Goal: Contribute content: Contribute content

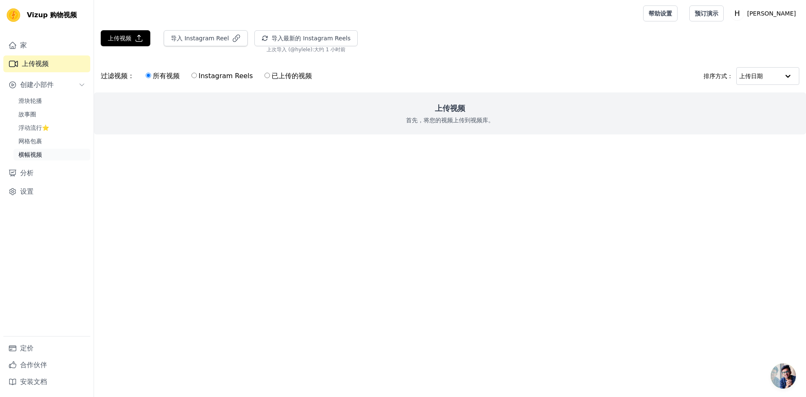
click at [33, 156] on font "横幅视频" at bounding box center [29, 154] width 23 height 7
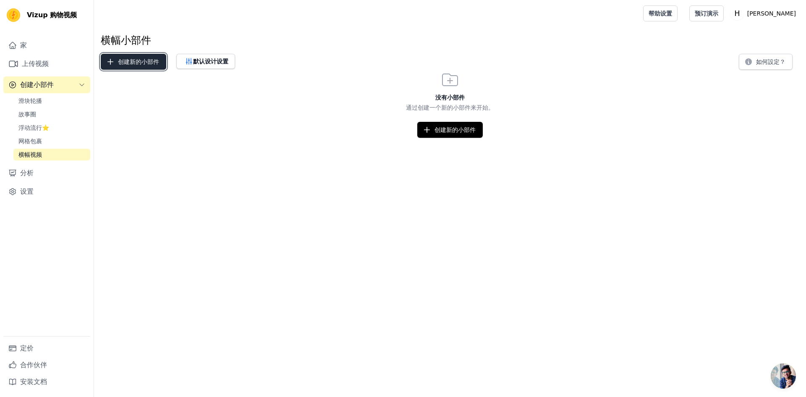
click at [142, 63] on font "创建新的小部件" at bounding box center [138, 61] width 41 height 7
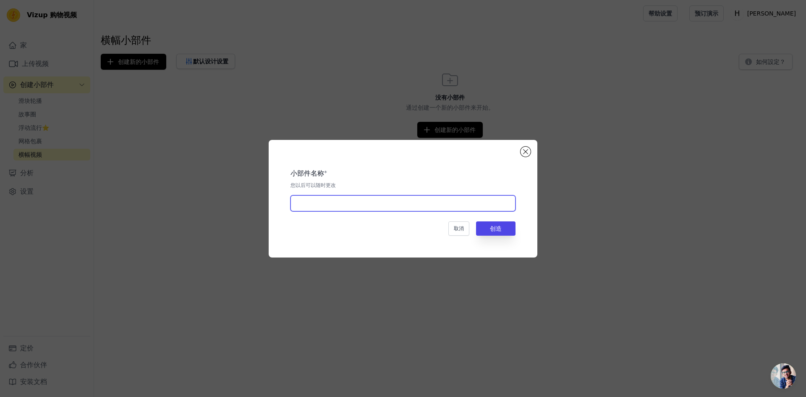
click at [397, 203] on input "text" at bounding box center [402, 203] width 225 height 16
type input "LED"
click at [493, 228] on font "创造" at bounding box center [496, 228] width 12 height 7
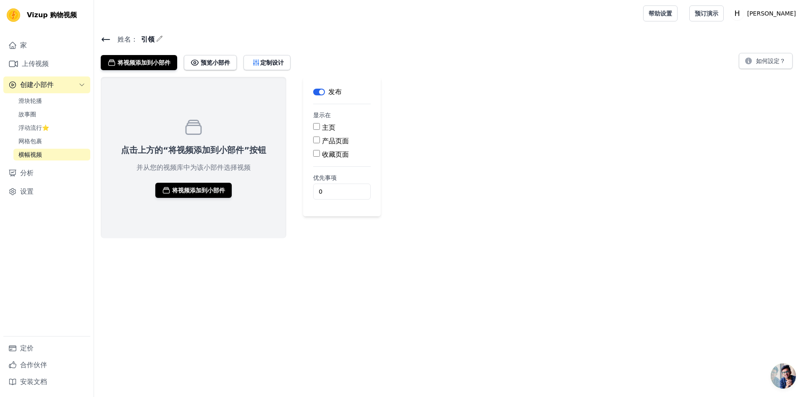
click at [314, 141] on input "产品页面" at bounding box center [316, 139] width 7 height 7
checkbox input "true"
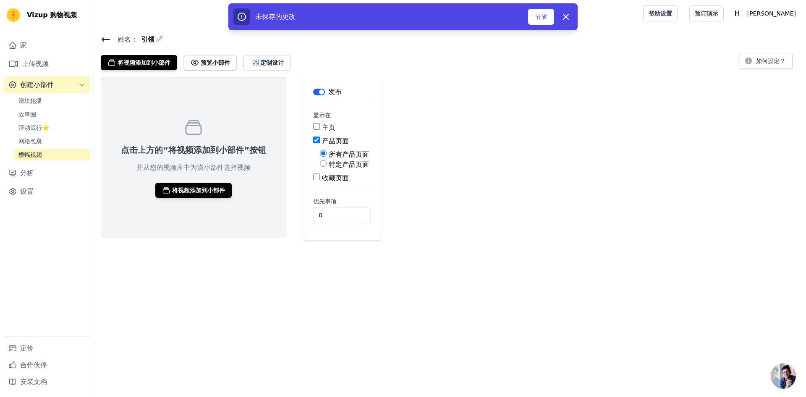
click at [320, 164] on input "特定产品页面" at bounding box center [323, 163] width 7 height 7
radio input "true"
click at [339, 183] on font "选择产品" at bounding box center [336, 183] width 23 height 7
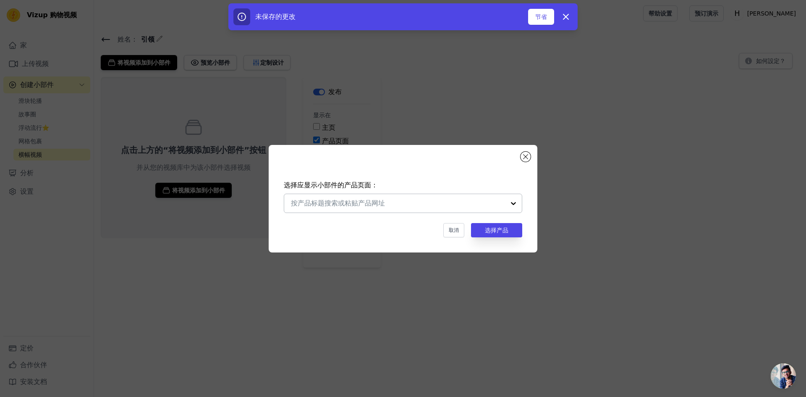
click at [433, 203] on input "text" at bounding box center [398, 203] width 214 height 10
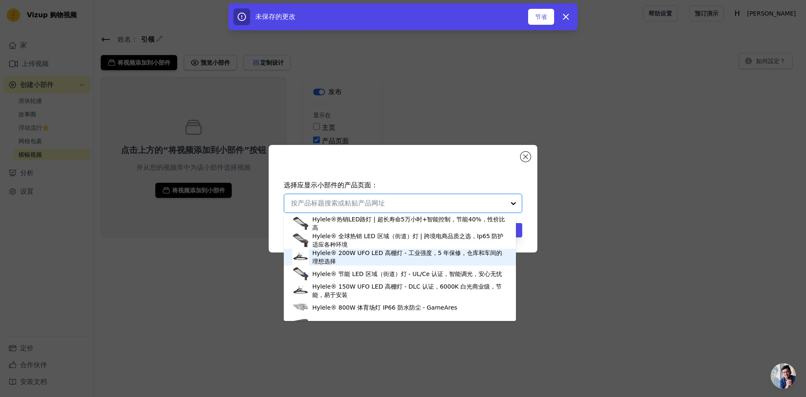
click at [336, 257] on div "Hylele® 200W UFO LED 高棚灯 - 工业强度，5 年保修，仓库和车间的理想选择" at bounding box center [409, 256] width 195 height 17
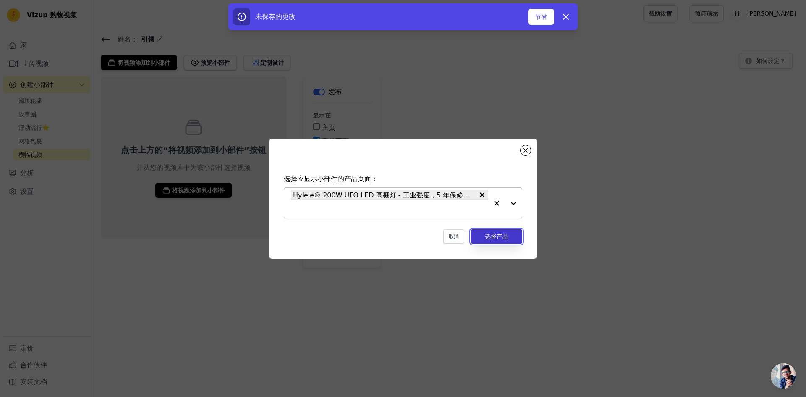
click at [493, 238] on font "选择产品" at bounding box center [496, 236] width 23 height 7
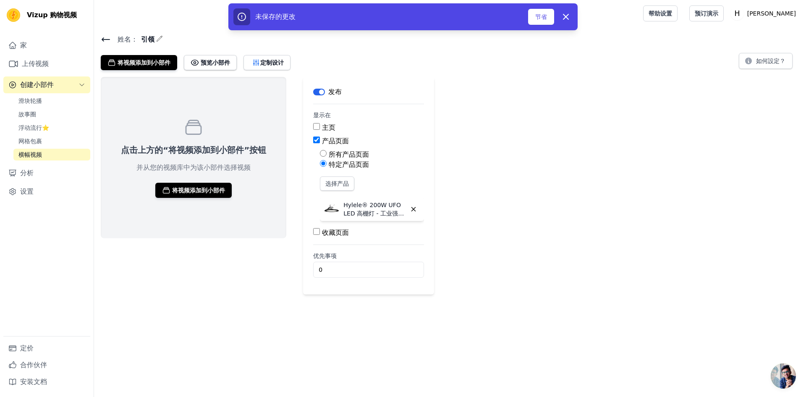
click at [385, 205] on font "Hylele® 200W UFO LED 高棚灯 - 工业强度，5 年保修，仓库和车间的理想选择" at bounding box center [373, 217] width 60 height 32
click at [341, 181] on font "选择产品" at bounding box center [336, 183] width 23 height 7
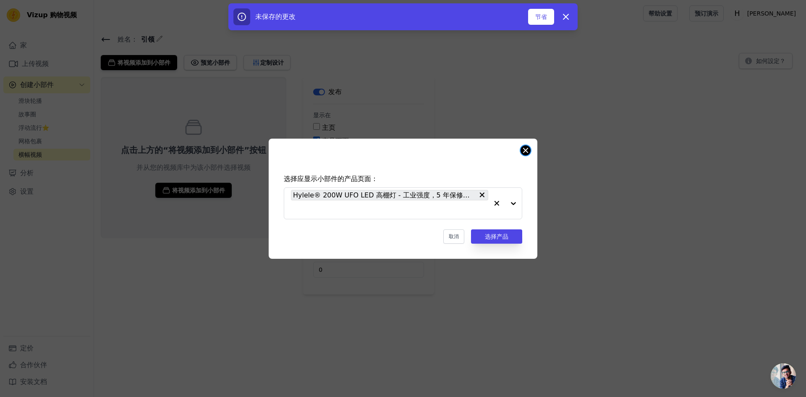
click at [525, 149] on button "关闭模式" at bounding box center [525, 150] width 10 height 10
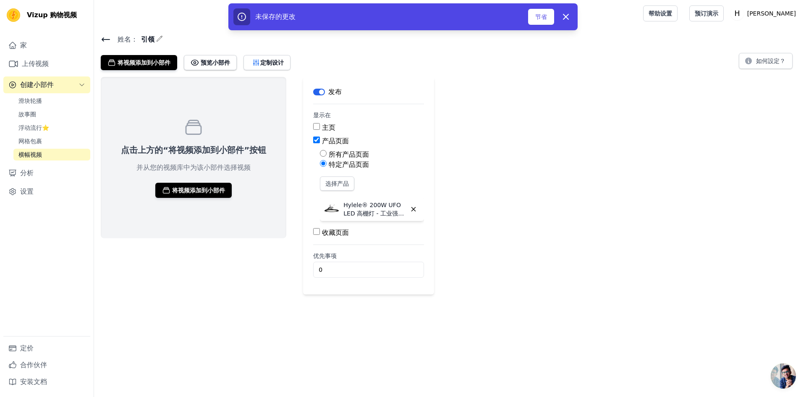
click at [334, 156] on font "所有产品页面" at bounding box center [349, 154] width 40 height 8
click at [326, 156] on input "所有产品页面" at bounding box center [323, 153] width 7 height 7
radio input "true"
click at [313, 139] on input "产品页面" at bounding box center [316, 139] width 7 height 7
checkbox input "false"
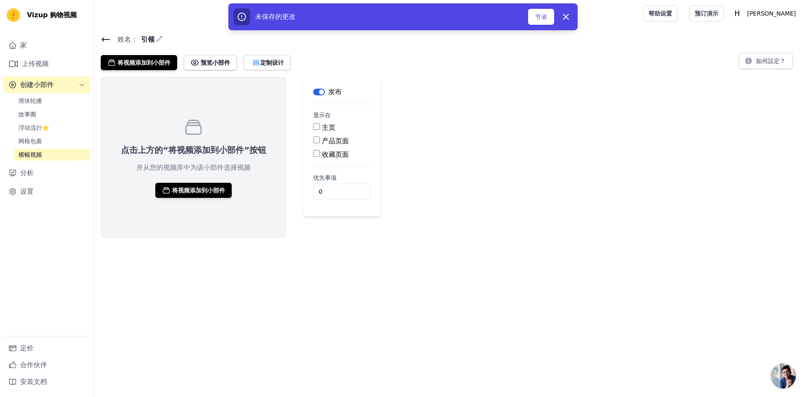
click at [313, 126] on input "主页" at bounding box center [316, 126] width 7 height 7
checkbox input "true"
click at [211, 187] on font "将视频添加到小部件" at bounding box center [198, 190] width 53 height 7
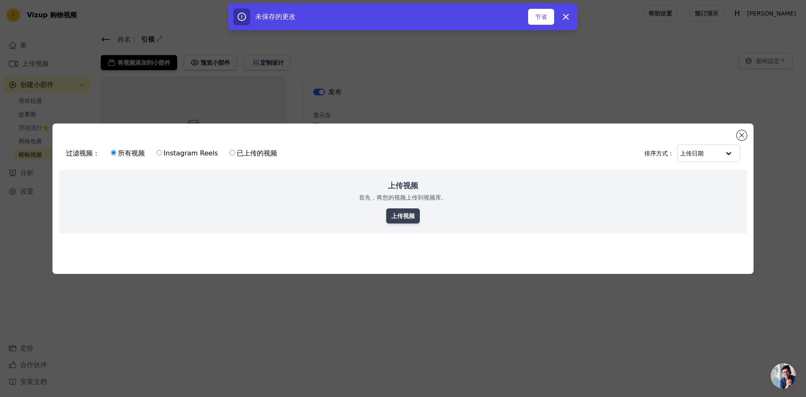
click at [410, 214] on font "上传视频" at bounding box center [402, 215] width 23 height 7
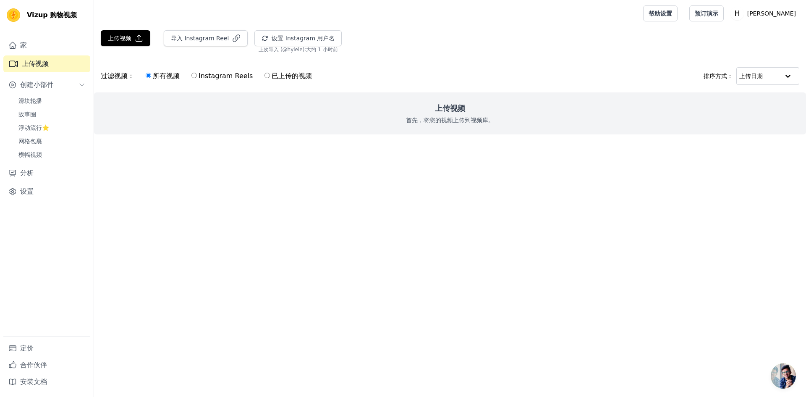
click at [442, 111] on font "上传视频" at bounding box center [450, 108] width 30 height 9
click at [121, 35] on font "上传视频" at bounding box center [119, 38] width 23 height 7
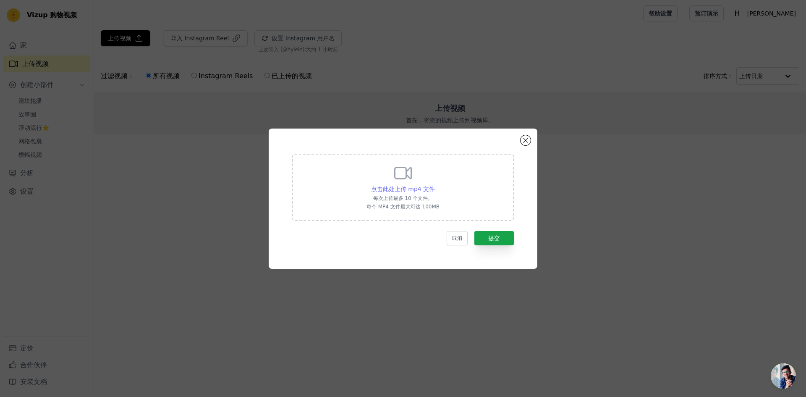
click at [410, 190] on font "点击此处上传 mp4 文件" at bounding box center [403, 188] width 64 height 7
click at [434, 185] on input "点击此处上传 mp4 文件 每次上传最多 10 个文件。 每个 MP4 文件最大可达 100MB" at bounding box center [434, 184] width 0 height 0
type input "C:\fakepath\video_2024-12-24_10-28-09Bennett's Reviews and How To's.mp4"
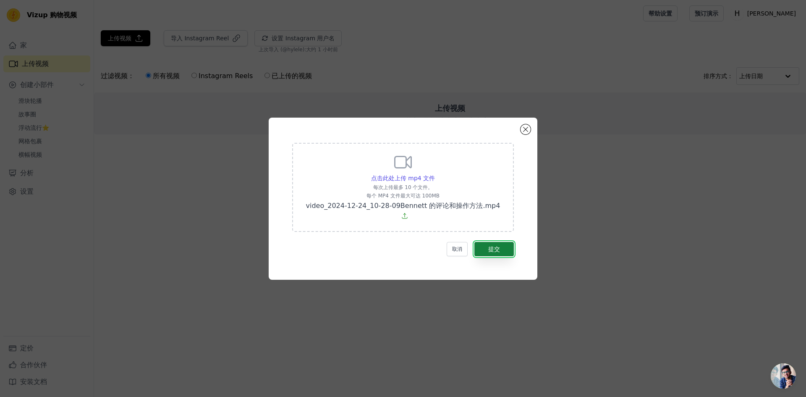
click at [493, 245] on font "提交" at bounding box center [494, 248] width 12 height 7
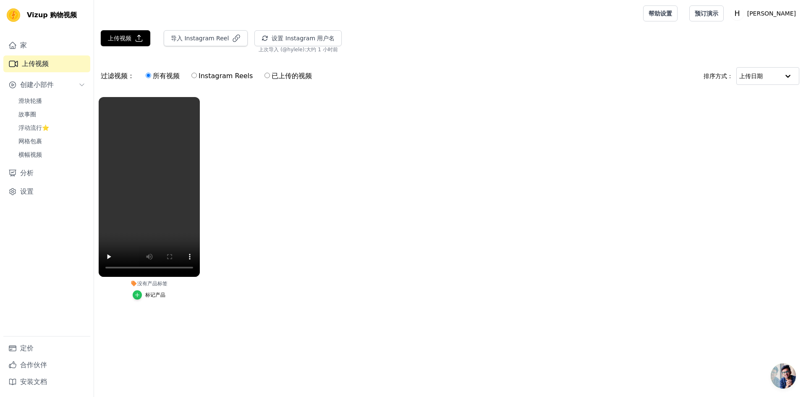
click at [139, 295] on icon "button" at bounding box center [138, 294] width 4 height 4
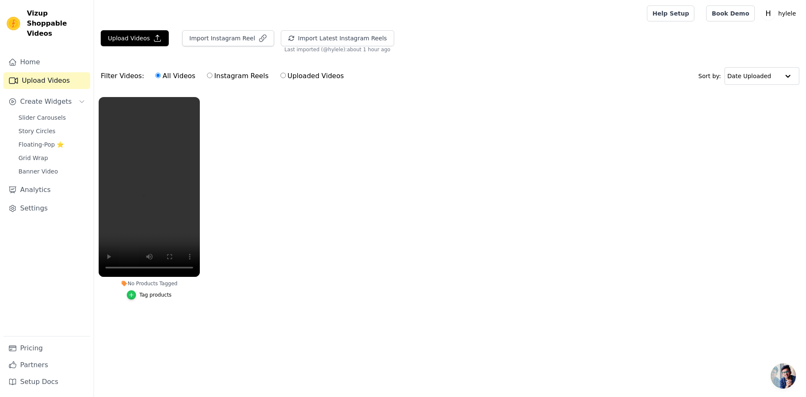
click at [133, 292] on icon "button" at bounding box center [131, 295] width 6 height 6
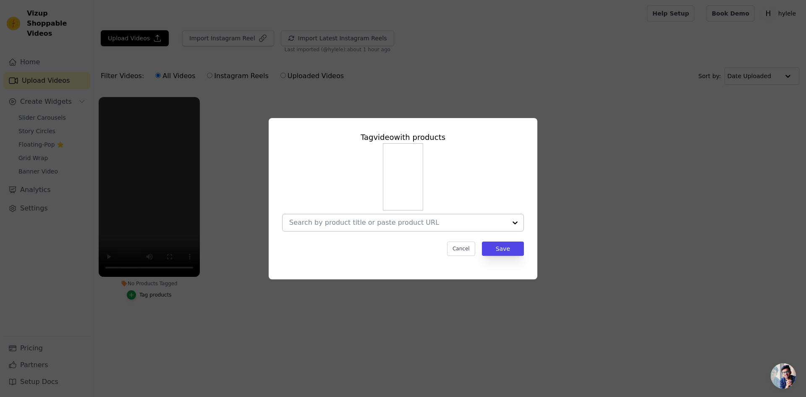
click at [512, 224] on div at bounding box center [514, 222] width 17 height 17
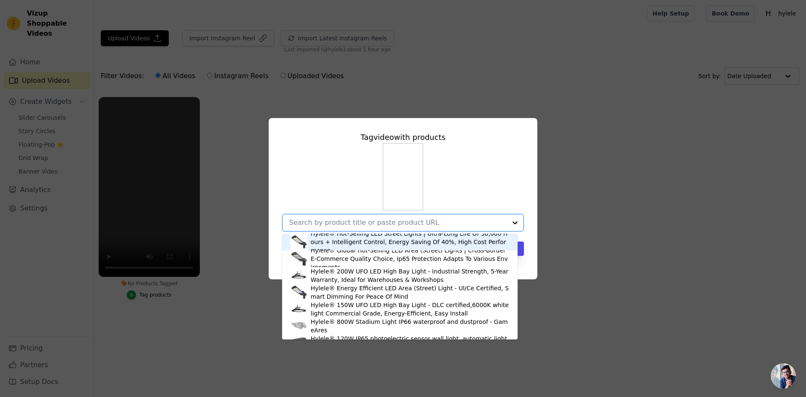
click at [418, 244] on div "Hylele® Hot-Selling LED Street Lights | Ultra-Long Life Of 50,000 Hours + Intel…" at bounding box center [409, 241] width 198 height 25
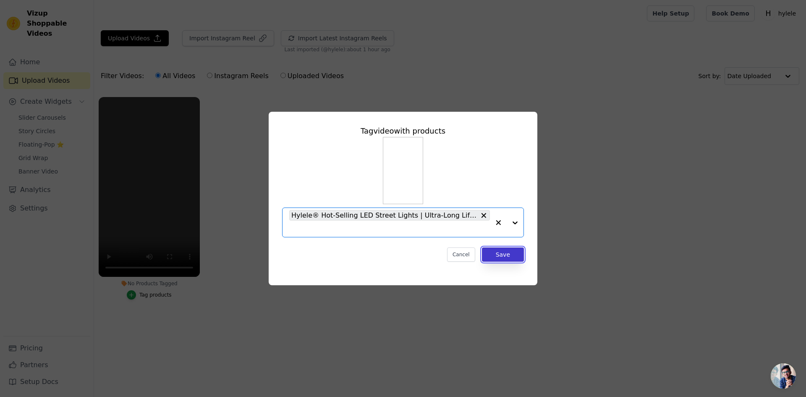
click at [502, 252] on button "Save" at bounding box center [503, 254] width 42 height 14
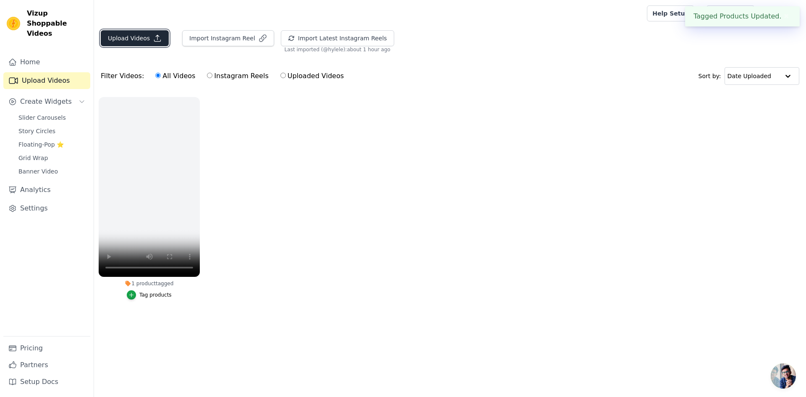
click at [133, 32] on button "Upload Videos" at bounding box center [135, 38] width 68 height 16
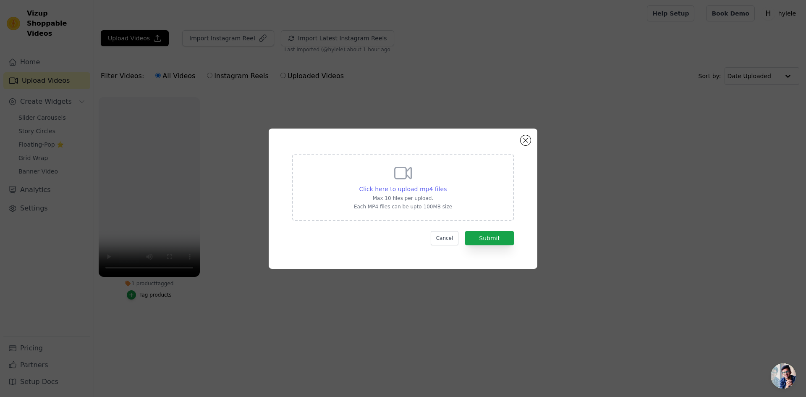
click at [410, 190] on span "Click here to upload mp4 files" at bounding box center [403, 188] width 88 height 7
click at [446, 185] on input "Click here to upload mp4 files Max 10 files per upload. Each MP4 files can be u…" at bounding box center [446, 184] width 0 height 0
click at [486, 234] on button "Submit" at bounding box center [489, 238] width 49 height 14
click at [414, 190] on span "Click here to upload mp4 files" at bounding box center [403, 188] width 88 height 7
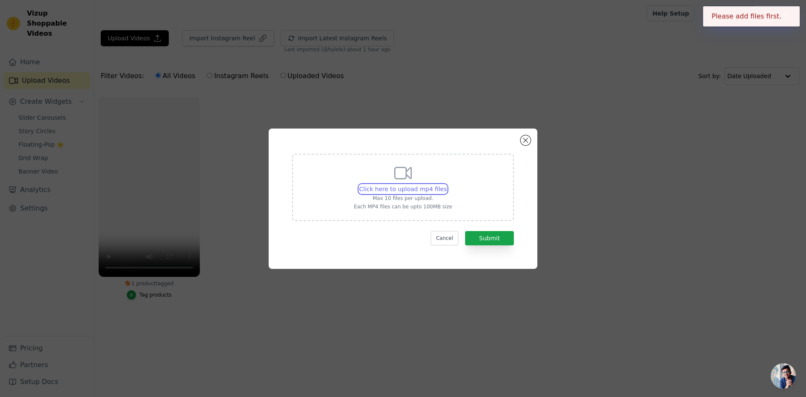
click at [446, 185] on input "Click here to upload mp4 files Max 10 files per upload. Each MP4 files can be u…" at bounding box center [446, 184] width 0 height 0
type input "C:\fakepath\4db26b9e-ba00-485e-ad9b-6074b387e8d0.mp4"
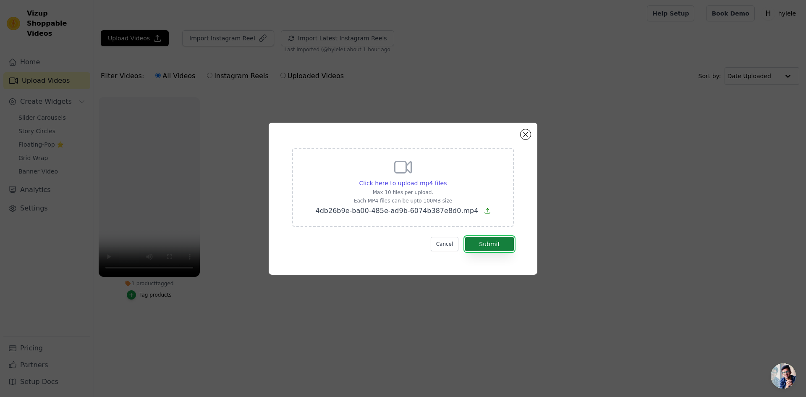
click at [492, 245] on button "Submit" at bounding box center [489, 244] width 49 height 14
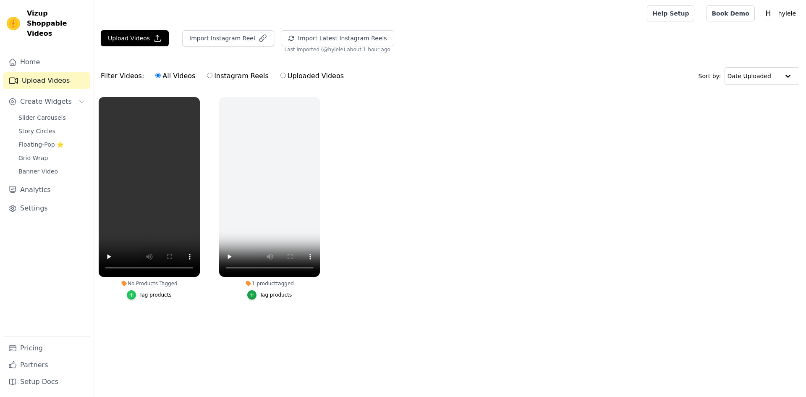
click at [133, 291] on div "button" at bounding box center [131, 294] width 9 height 9
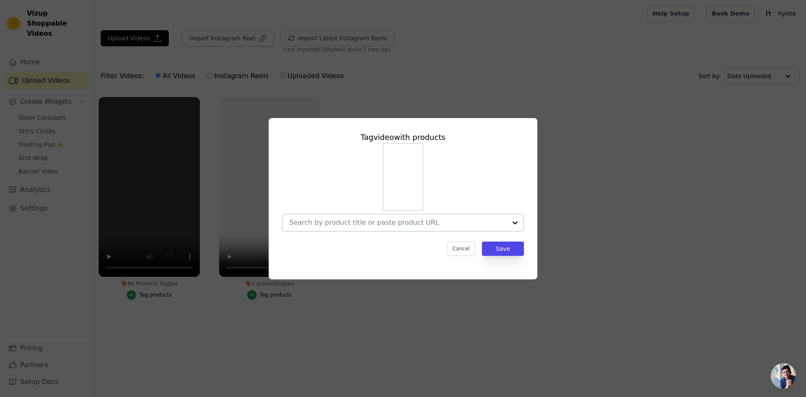
click at [516, 221] on div at bounding box center [514, 222] width 17 height 17
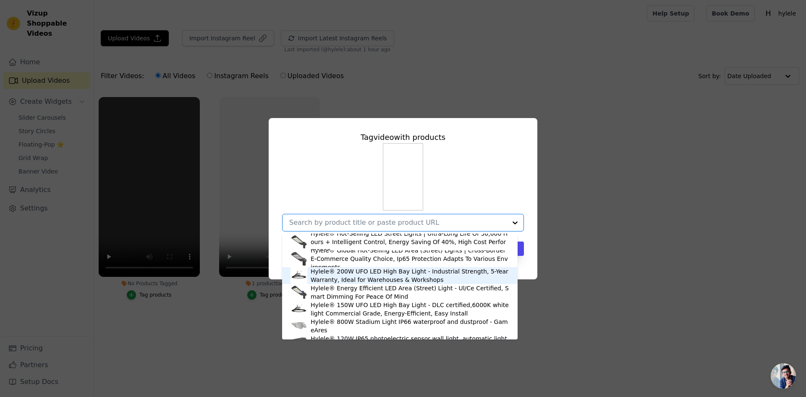
click at [443, 274] on div "Hylele® 200W UFO LED High Bay Light - Industrial Strength, 5-Year Warranty, Ide…" at bounding box center [409, 275] width 198 height 17
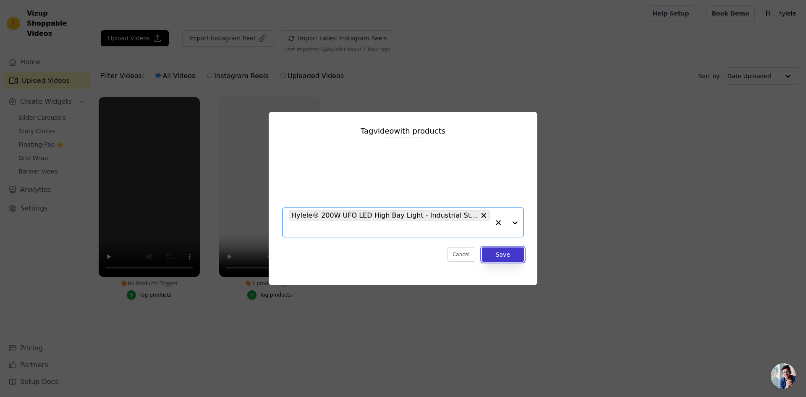
click at [501, 255] on button "Save" at bounding box center [503, 254] width 42 height 14
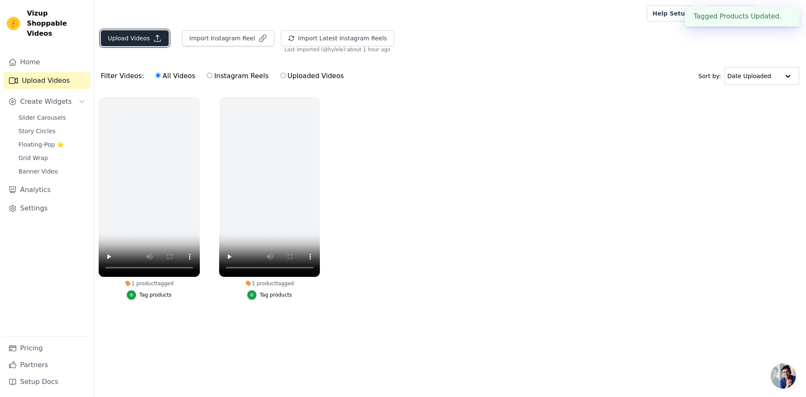
click at [124, 37] on button "Upload Videos" at bounding box center [135, 38] width 68 height 16
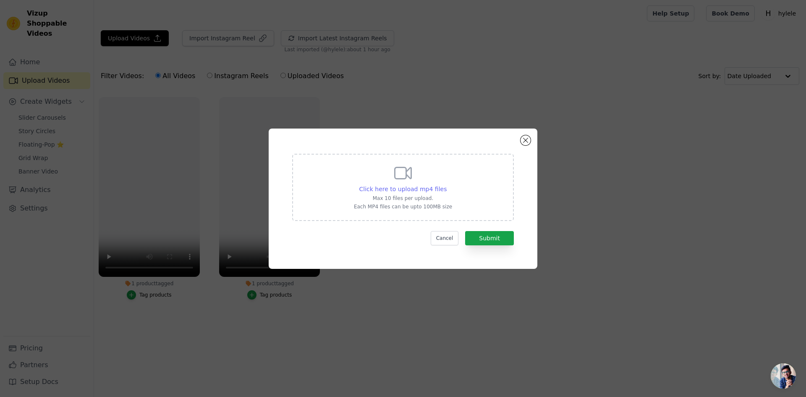
click at [418, 191] on span "Click here to upload mp4 files" at bounding box center [403, 188] width 88 height 7
click at [446, 185] on input "Click here to upload mp4 files Max 10 files per upload. Each MP4 files can be u…" at bounding box center [446, 184] width 0 height 0
type input "C:\fakepath\a74dd10a-71c0-4515-8f49-39938561f695.mp4"
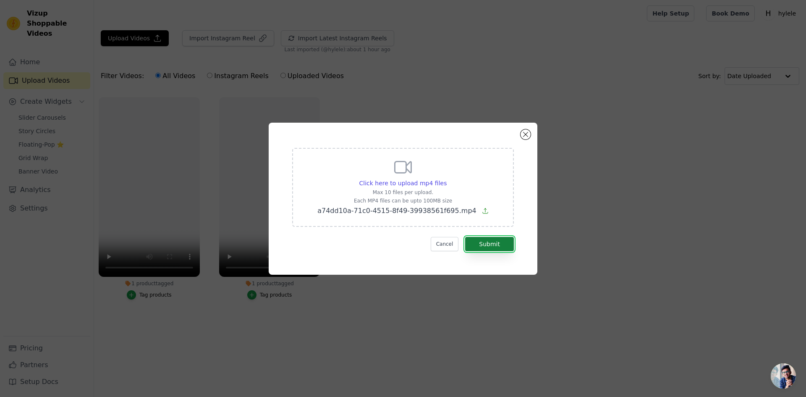
click at [490, 241] on button "Submit" at bounding box center [489, 244] width 49 height 14
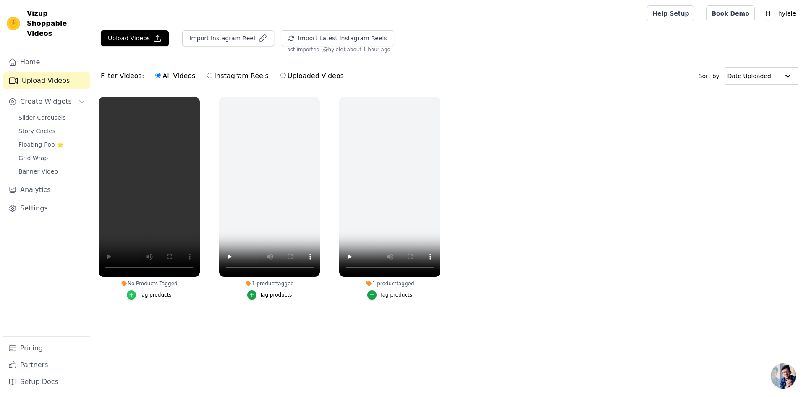
click at [133, 294] on icon "button" at bounding box center [131, 295] width 6 height 6
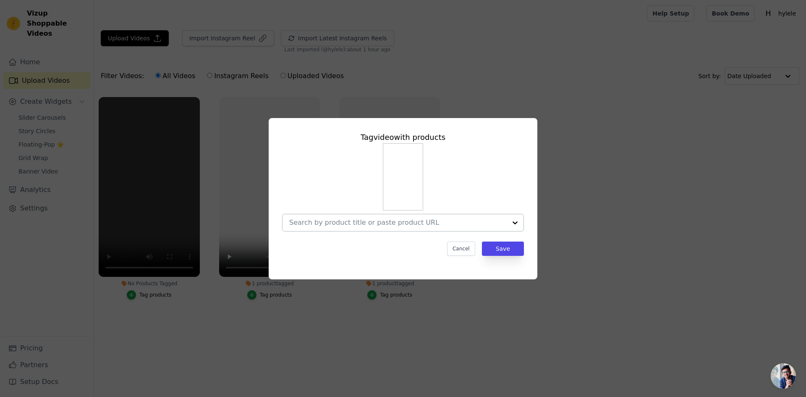
click at [511, 223] on div at bounding box center [514, 222] width 17 height 17
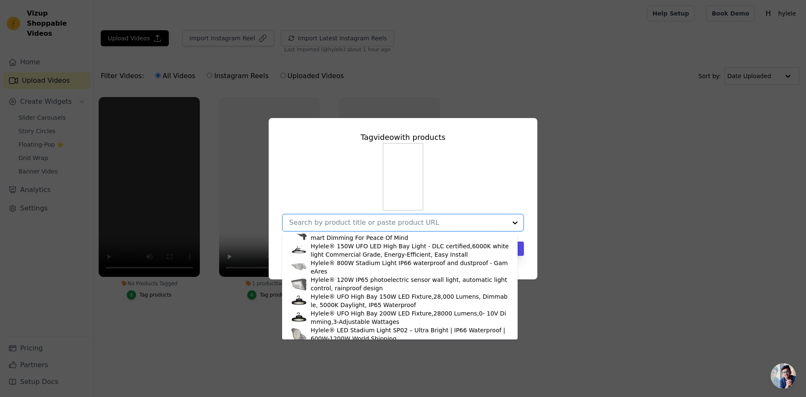
scroll to position [62, 0]
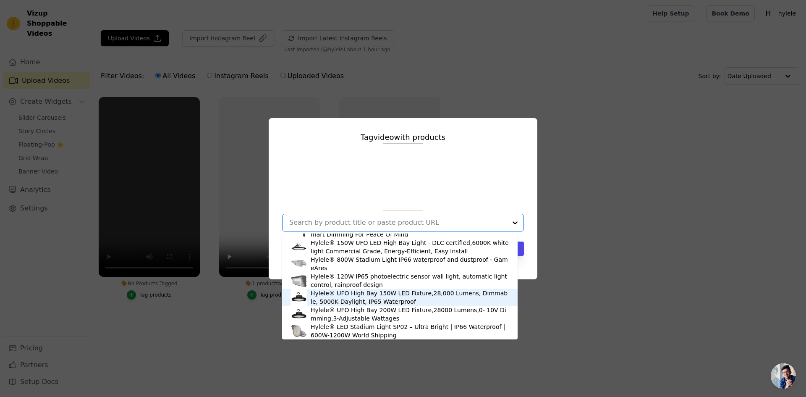
click at [400, 300] on div "Hylele® UFO High Bay 150W LED Fixture,28,000 Lumens, Dimmable, 5000K Daylight, …" at bounding box center [409, 297] width 198 height 17
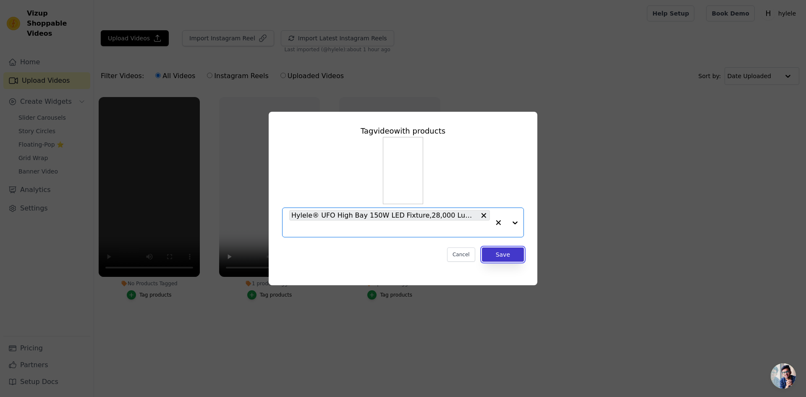
click at [494, 255] on button "Save" at bounding box center [503, 254] width 42 height 14
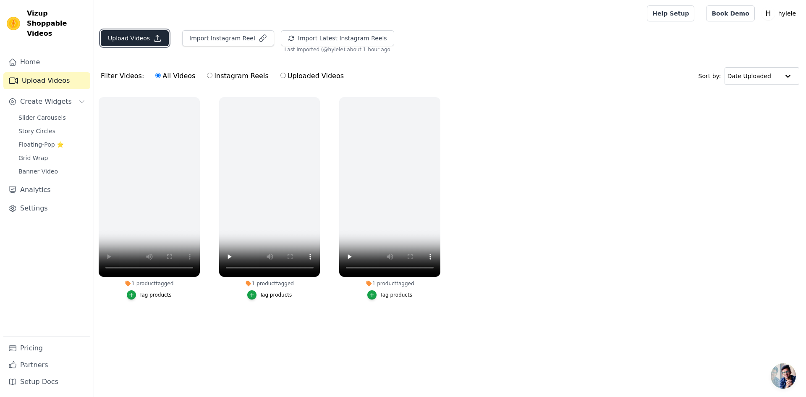
click at [117, 37] on button "Upload Videos" at bounding box center [135, 38] width 68 height 16
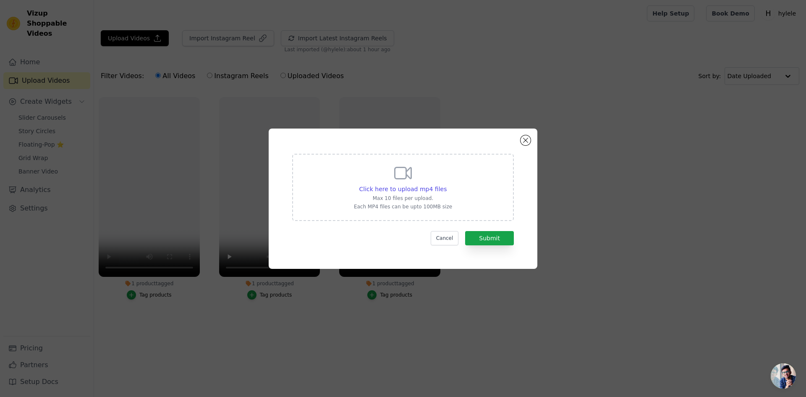
click at [412, 183] on div "Click here to upload mp4 files Max 10 files per upload. Each MP4 files can be u…" at bounding box center [403, 186] width 98 height 47
click at [446, 184] on input "Click here to upload mp4 files Max 10 files per upload. Each MP4 files can be u…" at bounding box center [446, 184] width 0 height 0
type input "C:\fakepath\f3d4e4cc-5822-4a80-afe2-c490323f25ee (1).mp4"
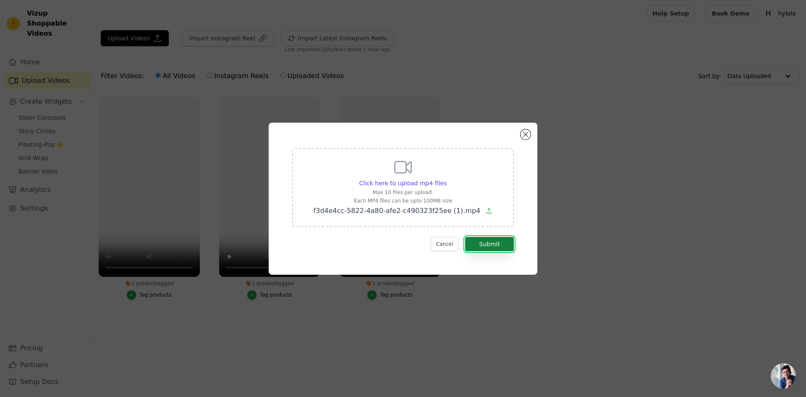
click at [491, 240] on button "Submit" at bounding box center [489, 244] width 49 height 14
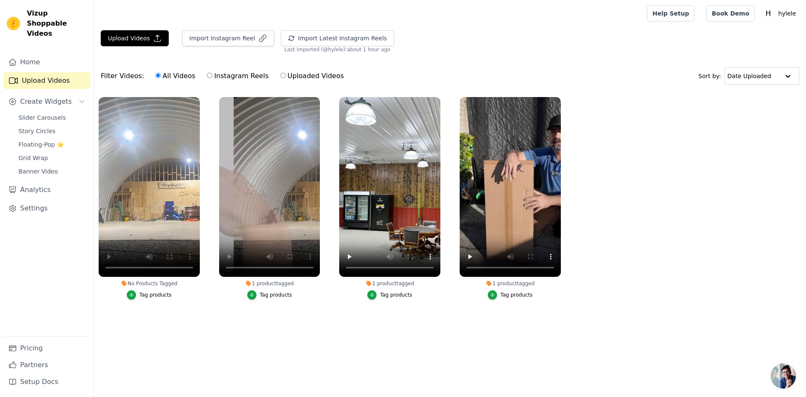
click at [134, 290] on button "Tag products" at bounding box center [149, 294] width 45 height 9
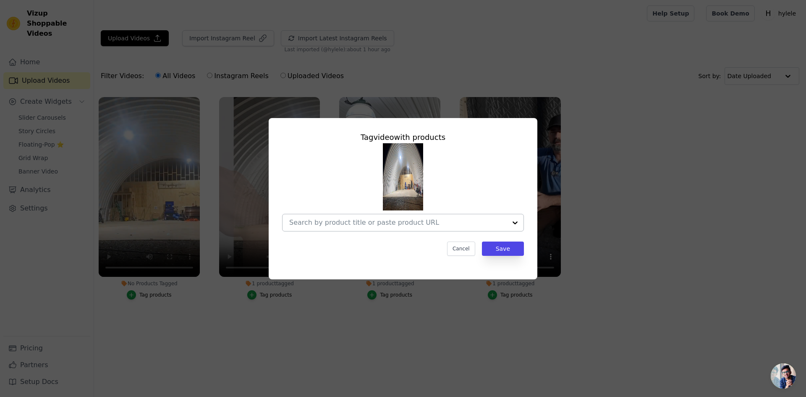
click at [511, 224] on div at bounding box center [514, 222] width 17 height 17
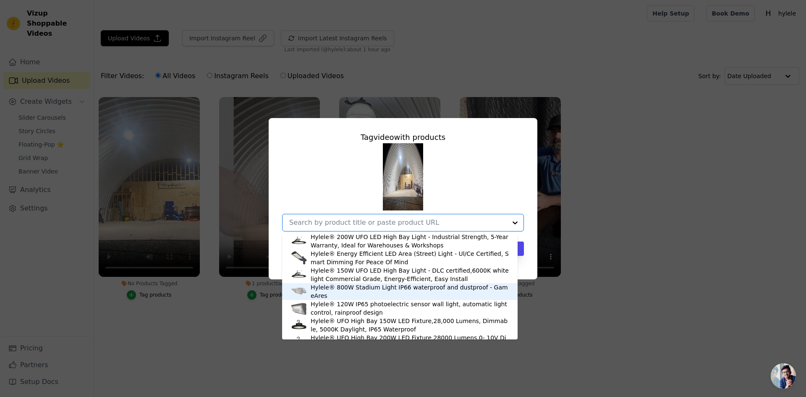
scroll to position [20, 0]
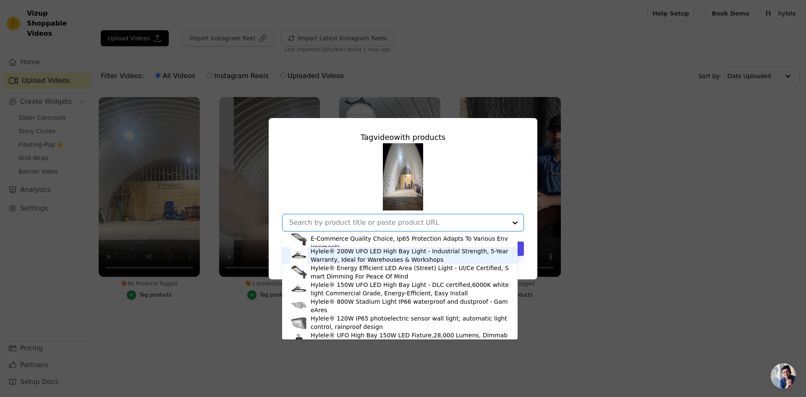
click at [383, 255] on div "Hylele® 200W UFO LED High Bay Light - Industrial Strength, 5-Year Warranty, Ide…" at bounding box center [409, 255] width 198 height 17
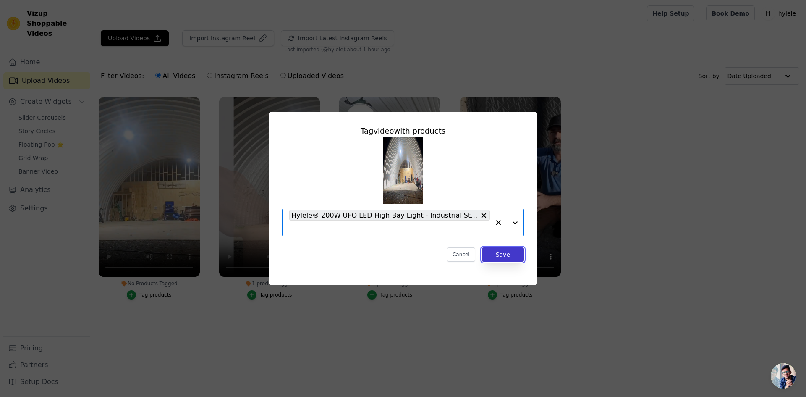
click at [489, 255] on button "Save" at bounding box center [503, 254] width 42 height 14
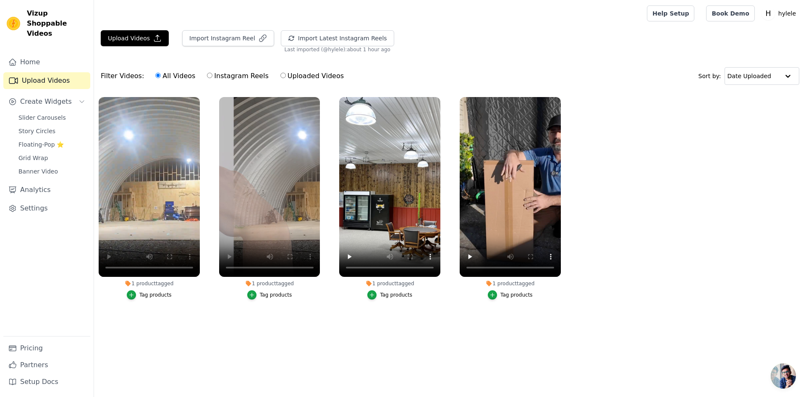
click at [73, 292] on div "Home Upload Videos Create Widgets Slider Carousels Story Circles Floating-Pop ⭐…" at bounding box center [46, 195] width 87 height 282
click at [684, 132] on ul "1 product tagged Tag products 1 product tagged Tag products 1 product tagged Ta…" at bounding box center [450, 206] width 712 height 228
click at [42, 113] on span "Slider Carousels" at bounding box center [41, 117] width 47 height 8
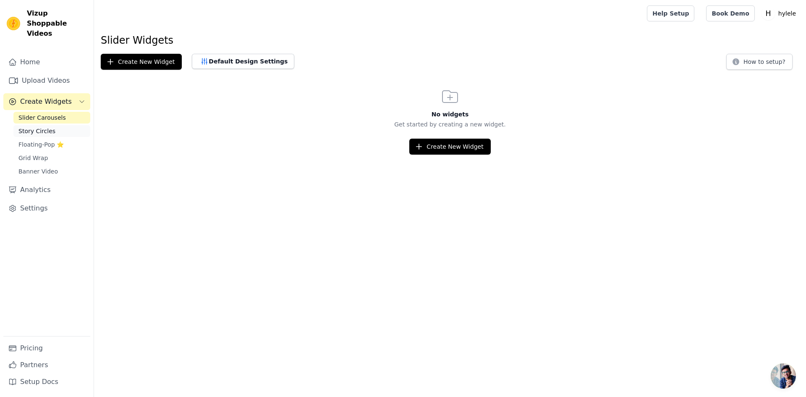
click at [40, 127] on span "Story Circles" at bounding box center [36, 131] width 37 height 8
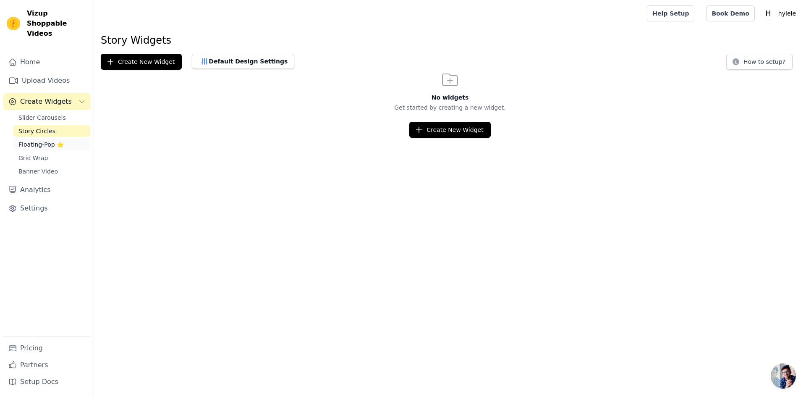
click at [46, 140] on span "Floating-Pop ⭐" at bounding box center [40, 144] width 45 height 8
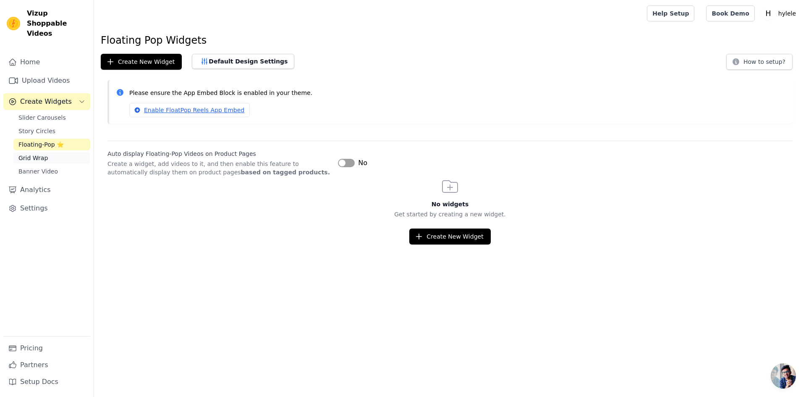
click at [41, 154] on span "Grid Wrap" at bounding box center [32, 158] width 29 height 8
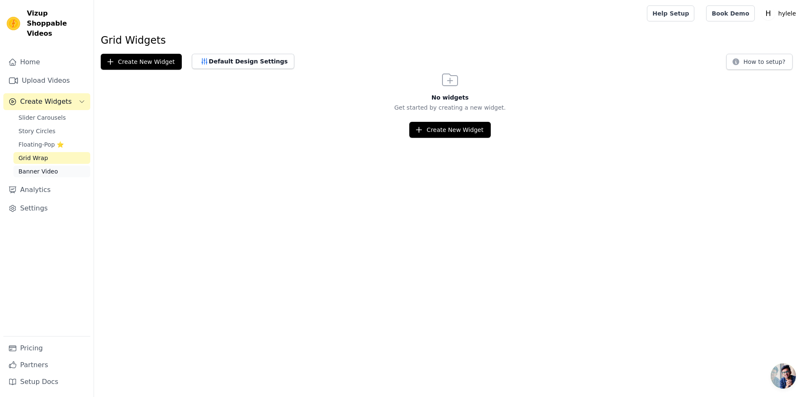
click at [46, 166] on link "Banner Video" at bounding box center [51, 171] width 77 height 12
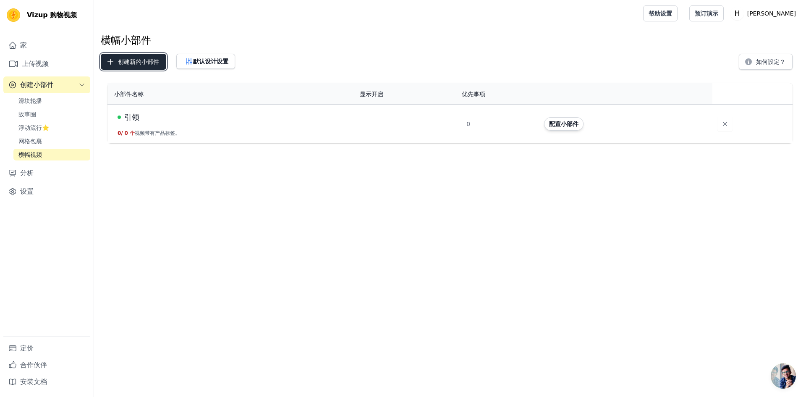
click at [142, 62] on font "创建新的小部件" at bounding box center [138, 61] width 41 height 7
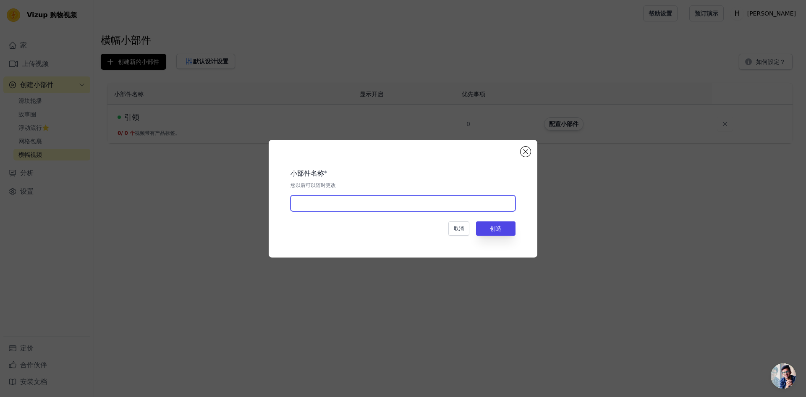
click at [499, 202] on input "text" at bounding box center [402, 203] width 225 height 16
type input "LED"
click at [500, 231] on font "创造" at bounding box center [496, 228] width 12 height 7
click at [319, 201] on input "LED" at bounding box center [402, 203] width 225 height 16
click at [530, 154] on div "小部件名称 * 您以后可以随时更改 LED 取消 创造 正在创建... 创造" at bounding box center [403, 198] width 269 height 117
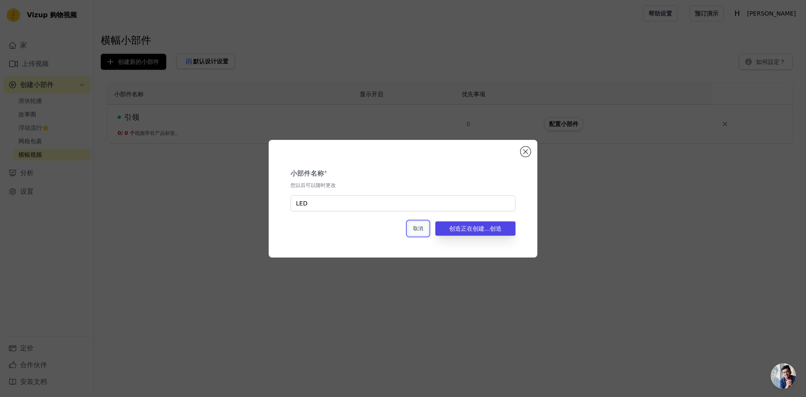
click at [418, 229] on font "取消" at bounding box center [418, 228] width 10 height 6
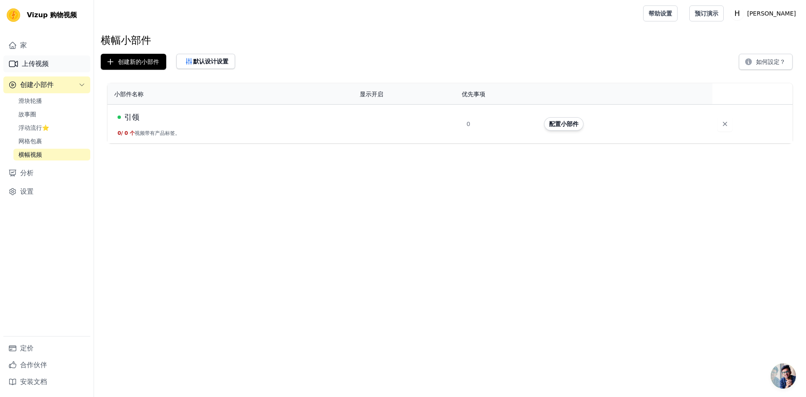
click at [36, 63] on font "上传视频" at bounding box center [35, 64] width 27 height 8
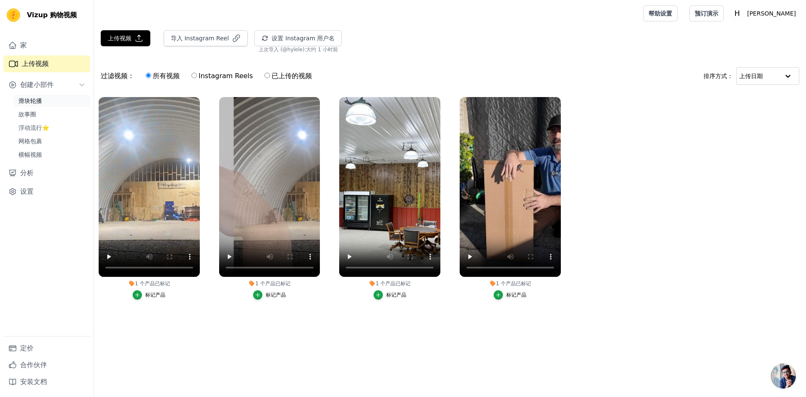
click at [42, 102] on font "滑块轮播" at bounding box center [29, 100] width 23 height 7
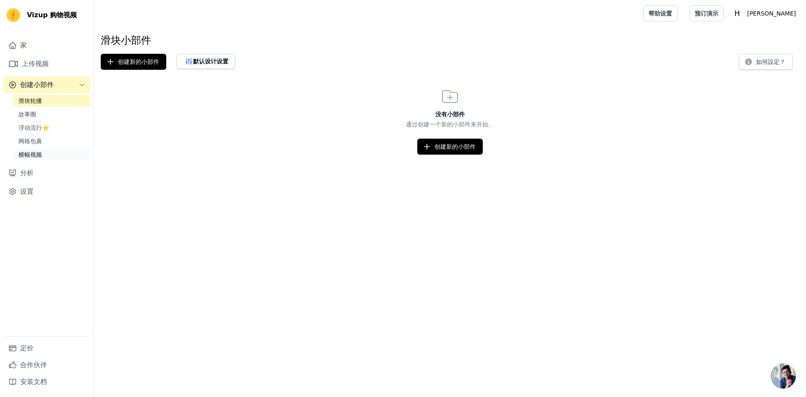
click at [33, 156] on font "横幅视频" at bounding box center [29, 154] width 23 height 7
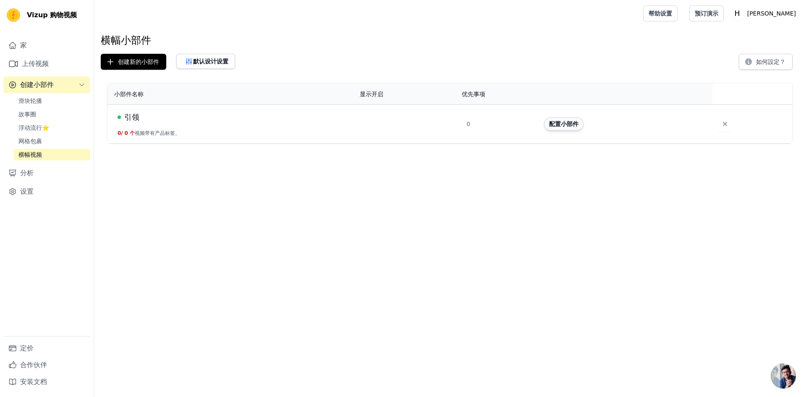
click at [554, 126] on font "配置小部件" at bounding box center [563, 123] width 29 height 7
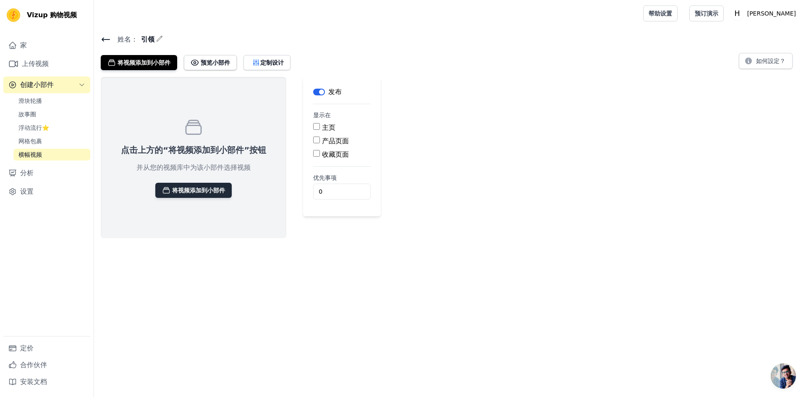
click at [206, 187] on font "将视频添加到小部件" at bounding box center [198, 190] width 53 height 7
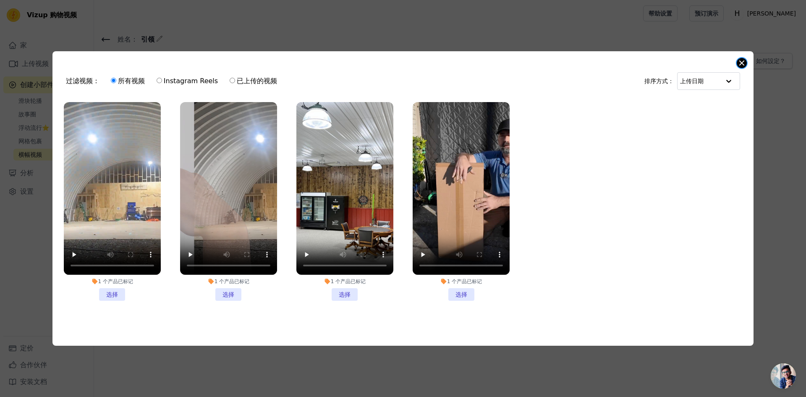
click at [744, 60] on button "关闭模式" at bounding box center [741, 63] width 10 height 10
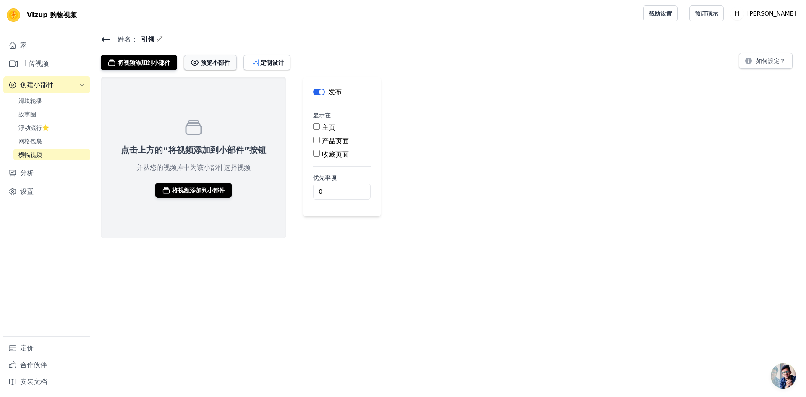
click at [222, 63] on font "预览小部件" at bounding box center [215, 62] width 29 height 7
click at [317, 127] on div "主页" at bounding box center [341, 128] width 57 height 10
click at [314, 125] on input "主页" at bounding box center [316, 126] width 7 height 7
checkbox input "true"
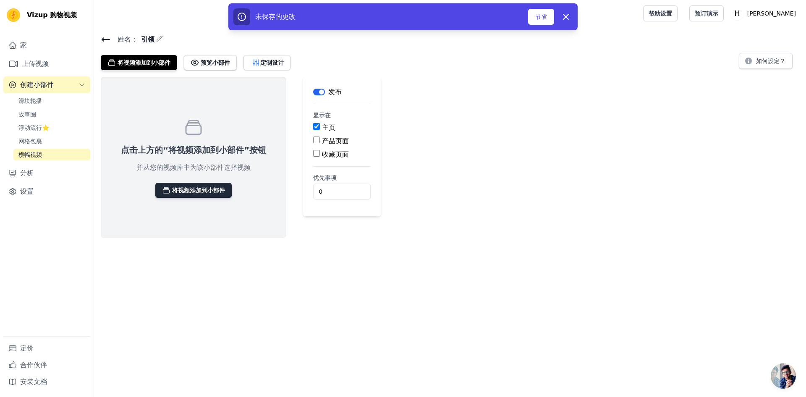
click at [217, 185] on button "将视频添加到小部件" at bounding box center [193, 190] width 76 height 15
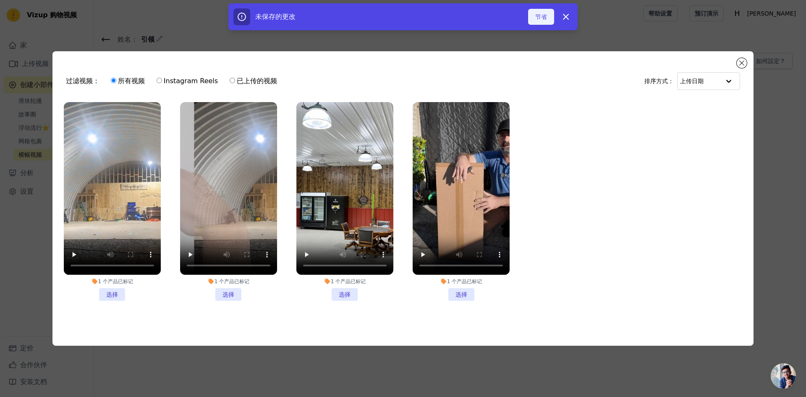
click at [546, 14] on font "节省" at bounding box center [541, 16] width 12 height 7
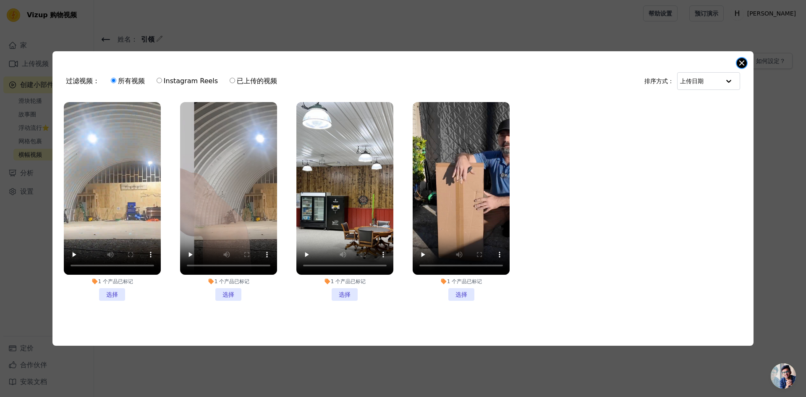
click at [742, 61] on button "关闭模式" at bounding box center [741, 63] width 10 height 10
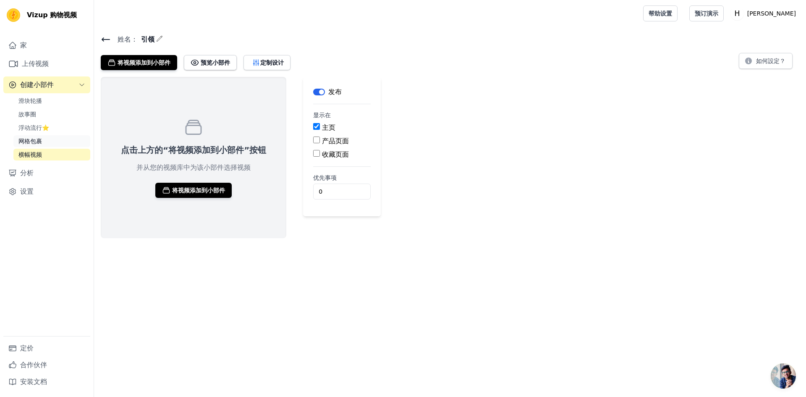
click at [37, 140] on font "网格包裹" at bounding box center [29, 141] width 23 height 7
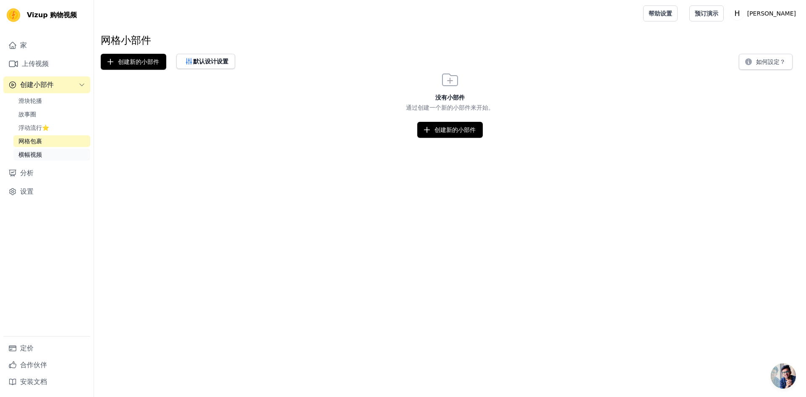
click at [38, 154] on font "横幅视频" at bounding box center [29, 154] width 23 height 7
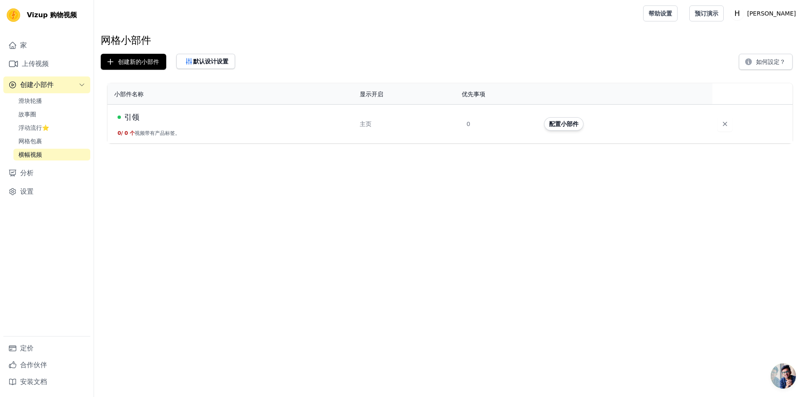
click at [133, 117] on font "引领" at bounding box center [131, 116] width 15 height 9
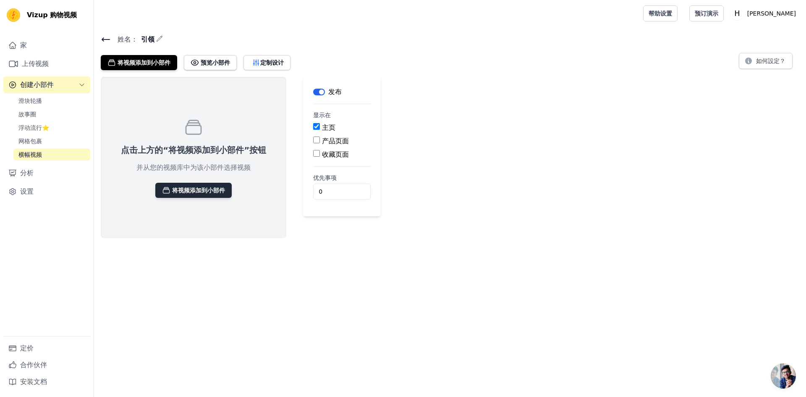
click at [201, 190] on font "将视频添加到小部件" at bounding box center [198, 190] width 53 height 7
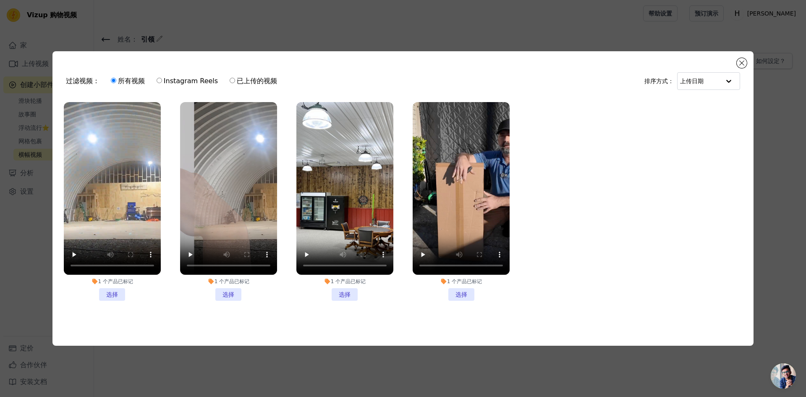
click at [117, 290] on li "1 个 产品 已标记 选择" at bounding box center [112, 201] width 97 height 198
click at [0, 0] on input "1 个 产品 已标记 选择" at bounding box center [0, 0] width 0 height 0
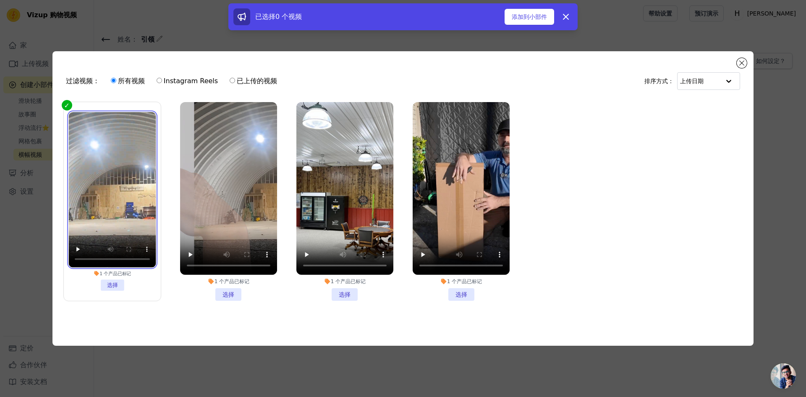
click at [129, 203] on video at bounding box center [111, 189] width 87 height 155
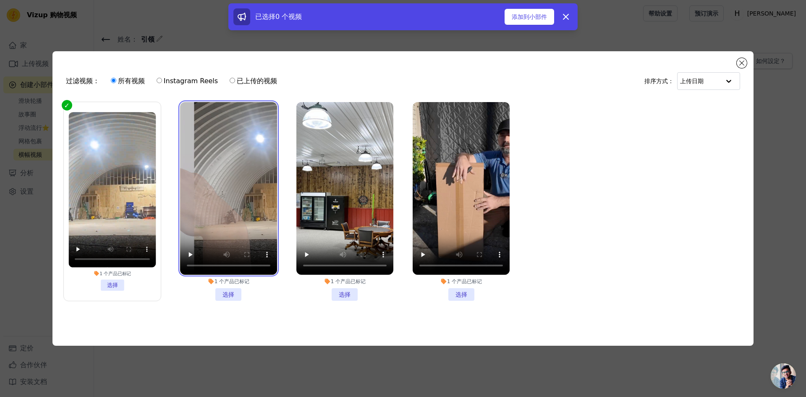
click at [233, 172] on video at bounding box center [228, 188] width 97 height 172
click at [232, 288] on li "1 个 产品 已标记 选择" at bounding box center [228, 201] width 97 height 198
click at [0, 0] on input "1 个 产品 已标记 选择" at bounding box center [0, 0] width 0 height 0
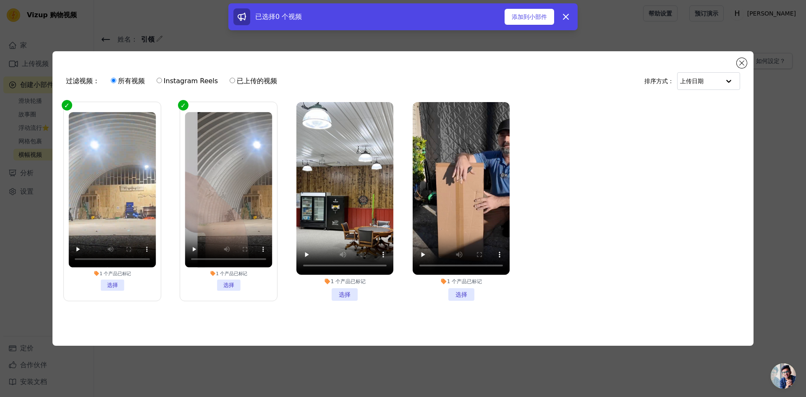
click at [349, 287] on li "1 个 产品 已标记 选择" at bounding box center [344, 201] width 97 height 198
click at [0, 0] on input "1 个 产品 已标记 选择" at bounding box center [0, 0] width 0 height 0
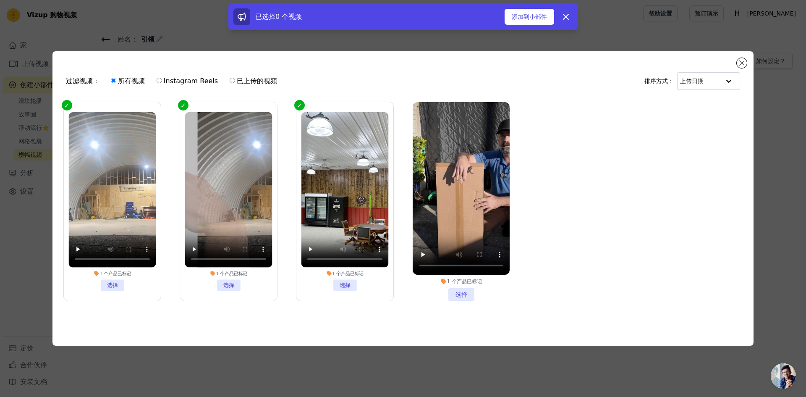
click at [461, 289] on li "1 个 产品 已标记 选择" at bounding box center [460, 201] width 97 height 198
click at [0, 0] on input "1 个 产品 已标记 选择" at bounding box center [0, 0] width 0 height 0
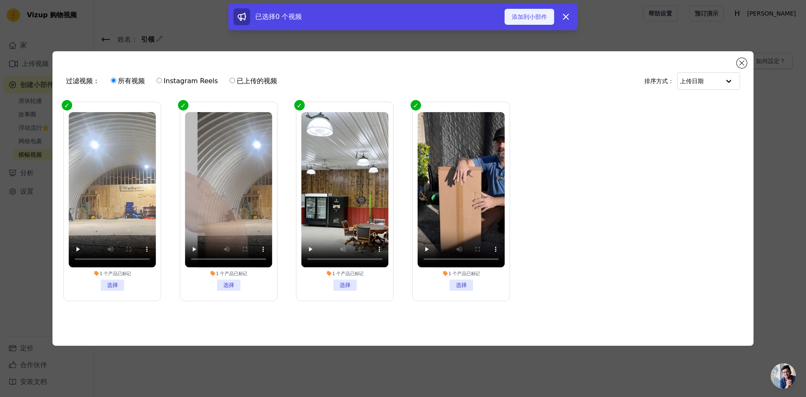
click at [536, 16] on font "添加到小部件" at bounding box center [528, 16] width 35 height 7
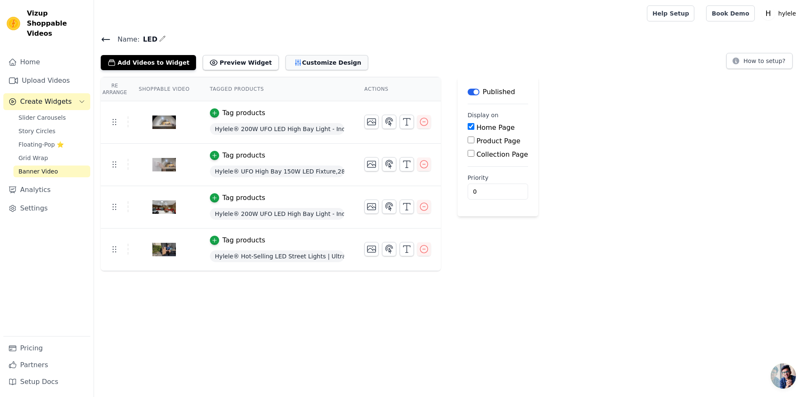
click at [298, 63] on button "Customize Design" at bounding box center [326, 62] width 83 height 15
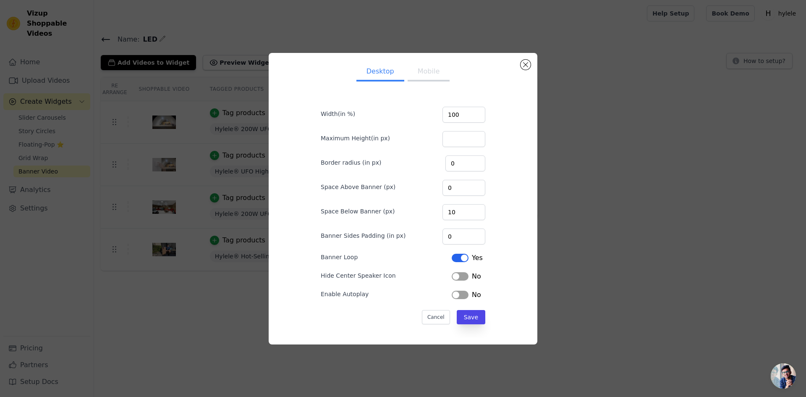
click at [426, 73] on button "Mobile" at bounding box center [428, 72] width 42 height 18
click at [381, 70] on button "Desktop" at bounding box center [380, 72] width 48 height 18
click at [461, 116] on input "100" at bounding box center [463, 115] width 43 height 16
click at [471, 118] on input "100" at bounding box center [463, 115] width 43 height 16
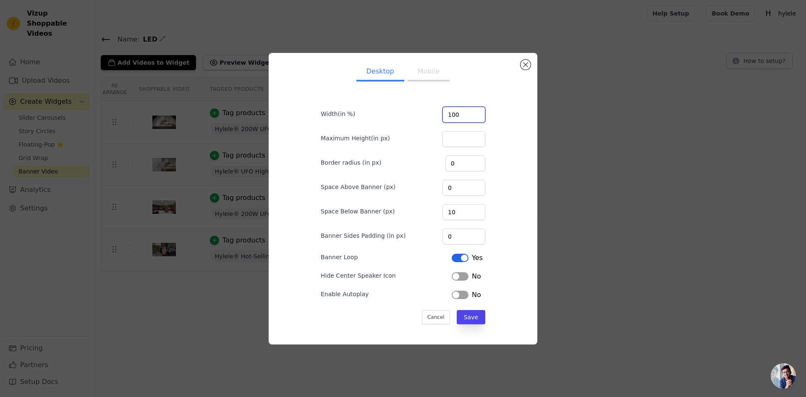
click at [471, 118] on input "100" at bounding box center [463, 115] width 43 height 16
click at [472, 111] on input "101" at bounding box center [463, 115] width 43 height 16
click at [472, 111] on input "102" at bounding box center [463, 115] width 43 height 16
click at [472, 117] on input "101" at bounding box center [463, 115] width 43 height 16
click at [472, 117] on input "100" at bounding box center [463, 115] width 43 height 16
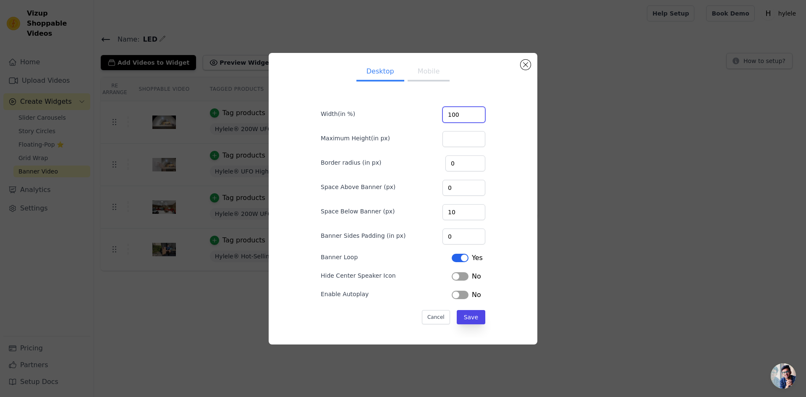
click at [472, 117] on input "100" at bounding box center [463, 115] width 43 height 16
click at [461, 112] on input "100" at bounding box center [463, 115] width 43 height 16
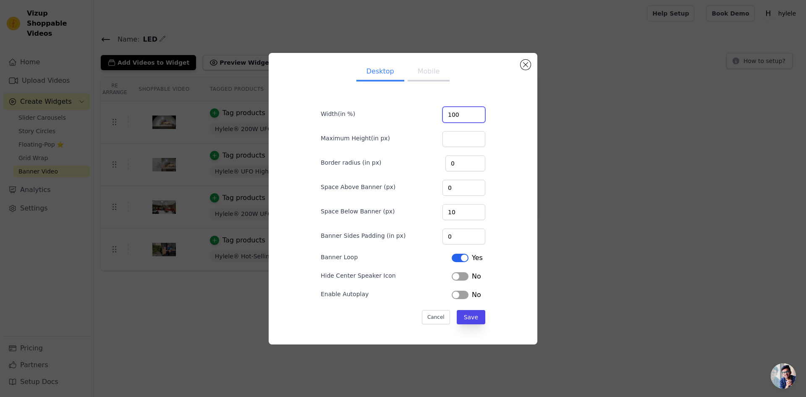
drag, startPoint x: 464, startPoint y: 113, endPoint x: 429, endPoint y: 118, distance: 34.7
click at [429, 118] on div "Width(in %) 100" at bounding box center [403, 114] width 164 height 18
type input "50"
click at [472, 317] on button "Save" at bounding box center [471, 317] width 29 height 14
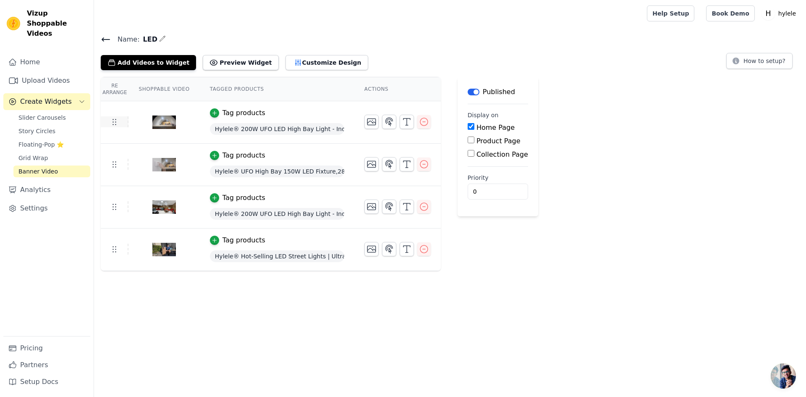
click at [114, 120] on icon at bounding box center [114, 122] width 10 height 10
click at [321, 61] on button "Customize Design" at bounding box center [326, 62] width 83 height 15
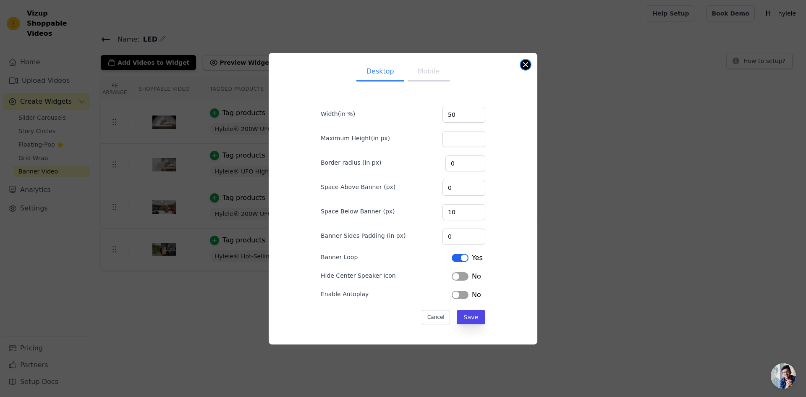
click at [524, 66] on button "Close modal" at bounding box center [525, 65] width 10 height 10
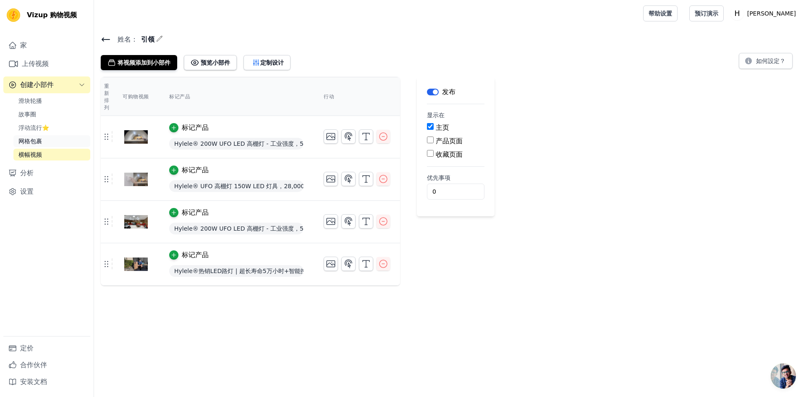
click at [40, 138] on font "网格包裹" at bounding box center [29, 141] width 23 height 7
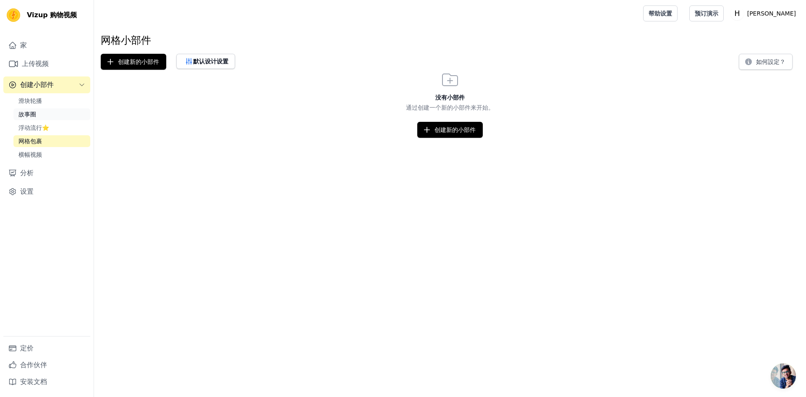
click at [26, 113] on font "故事圈" at bounding box center [27, 114] width 18 height 7
click at [24, 102] on font "滑块轮播" at bounding box center [29, 100] width 23 height 7
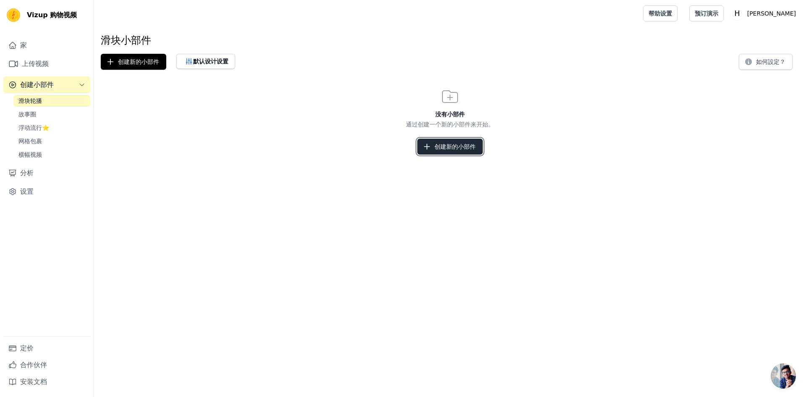
click at [454, 143] on font "创建新的小部件" at bounding box center [454, 146] width 41 height 7
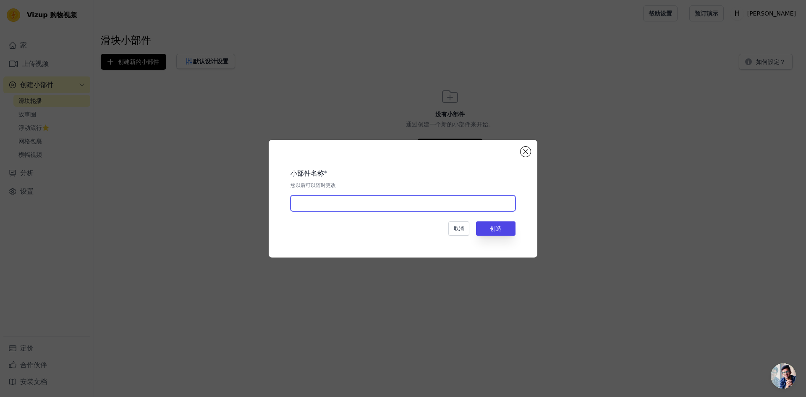
click at [416, 199] on input "text" at bounding box center [402, 203] width 225 height 16
type input "LED"
click at [493, 232] on button "创造" at bounding box center [495, 228] width 39 height 14
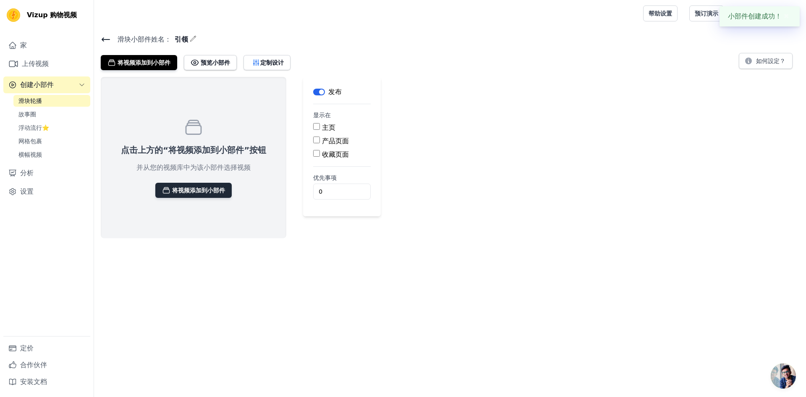
click at [198, 191] on font "将视频添加到小部件" at bounding box center [198, 190] width 53 height 7
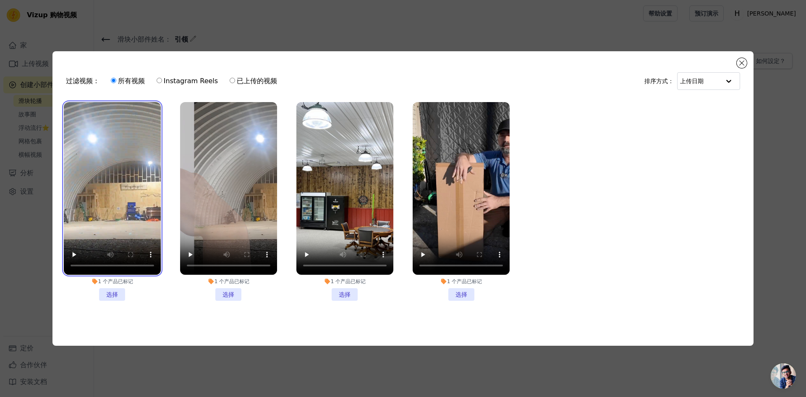
click at [125, 134] on video at bounding box center [112, 188] width 97 height 172
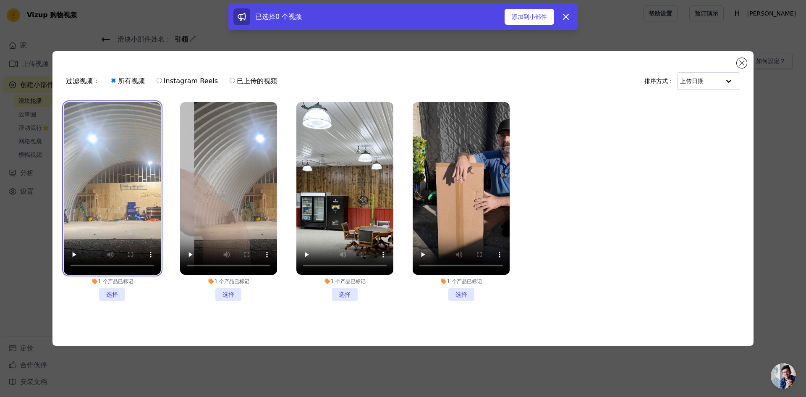
click at [98, 146] on video at bounding box center [112, 188] width 97 height 172
click at [114, 291] on li "1 个 产品 已标记 选择" at bounding box center [112, 201] width 97 height 198
click at [0, 0] on input "1 个 产品 已标记 选择" at bounding box center [0, 0] width 0 height 0
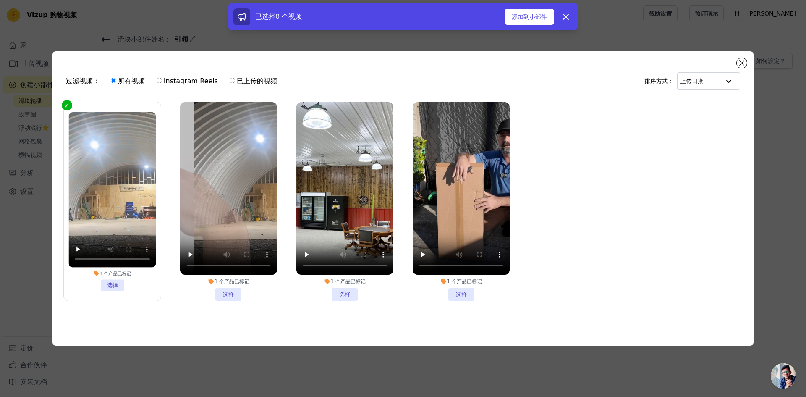
click at [224, 290] on li "1 个 产品 已标记 选择" at bounding box center [228, 201] width 97 height 198
click at [0, 0] on input "1 个 产品 已标记 选择" at bounding box center [0, 0] width 0 height 0
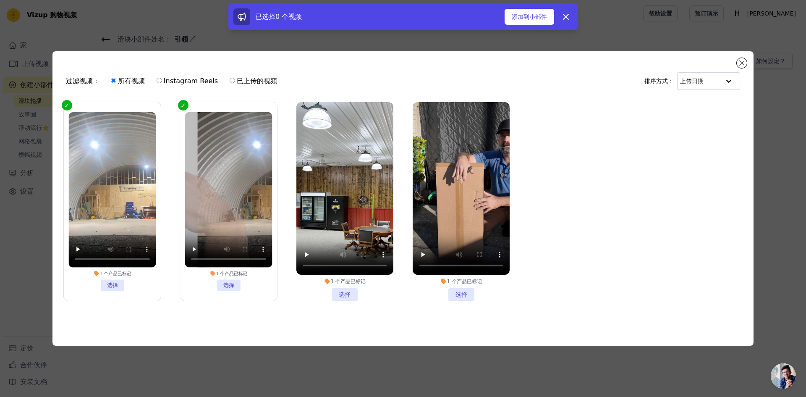
click at [344, 291] on li "1 个 产品 已标记 选择" at bounding box center [344, 201] width 97 height 198
click at [0, 0] on input "1 个 产品 已标记 选择" at bounding box center [0, 0] width 0 height 0
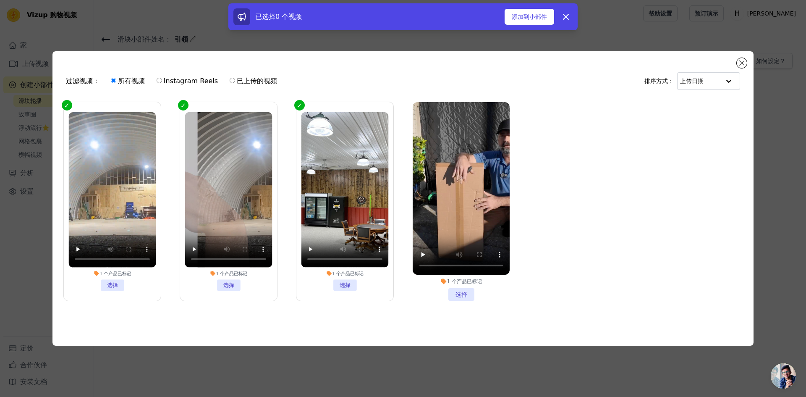
click at [462, 289] on li "1 个 产品 已标记 选择" at bounding box center [460, 201] width 97 height 198
click at [0, 0] on input "1 个 产品 已标记 选择" at bounding box center [0, 0] width 0 height 0
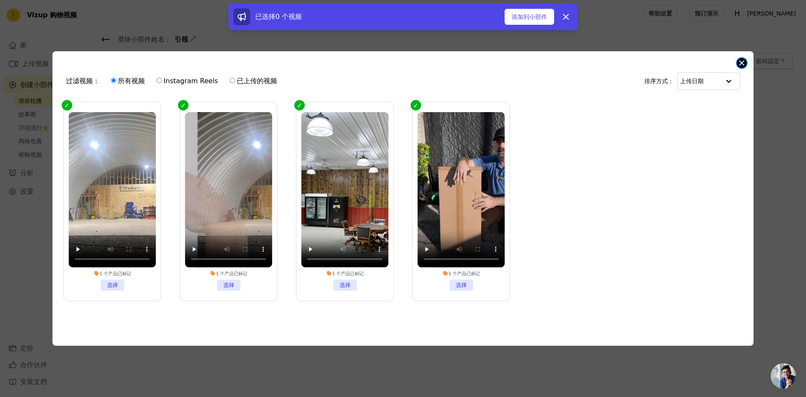
click at [739, 64] on button "关闭模式" at bounding box center [741, 63] width 10 height 10
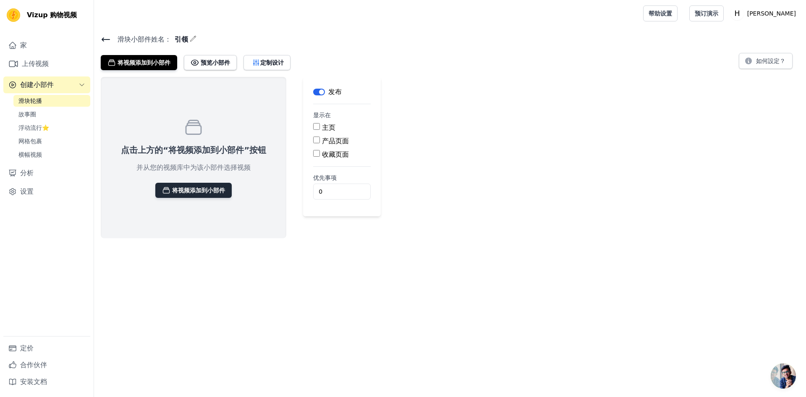
click at [208, 187] on font "将视频添加到小部件" at bounding box center [198, 190] width 53 height 7
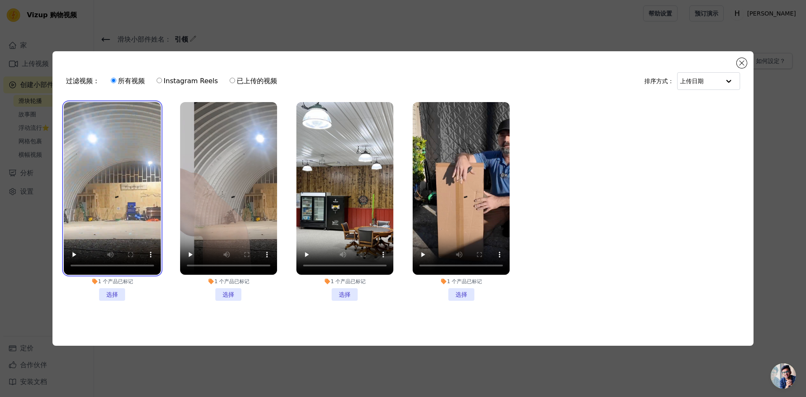
click at [138, 134] on video at bounding box center [112, 188] width 97 height 172
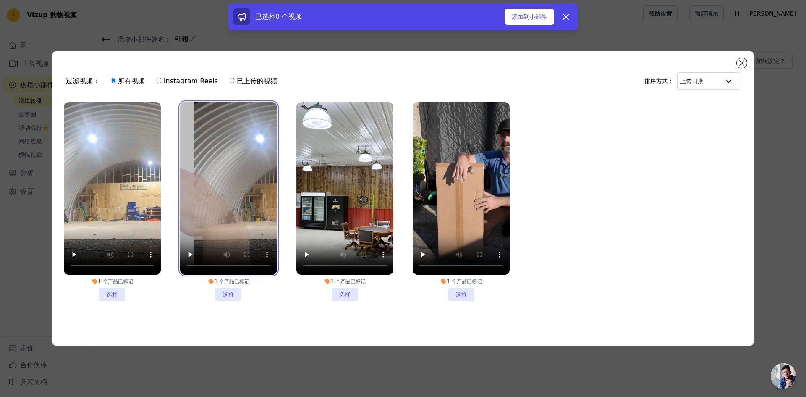
click at [217, 136] on video at bounding box center [228, 188] width 97 height 172
click at [114, 293] on li "1 个 产品 已标记 选择" at bounding box center [112, 201] width 97 height 198
click at [0, 0] on input "1 个 产品 已标记 选择" at bounding box center [0, 0] width 0 height 0
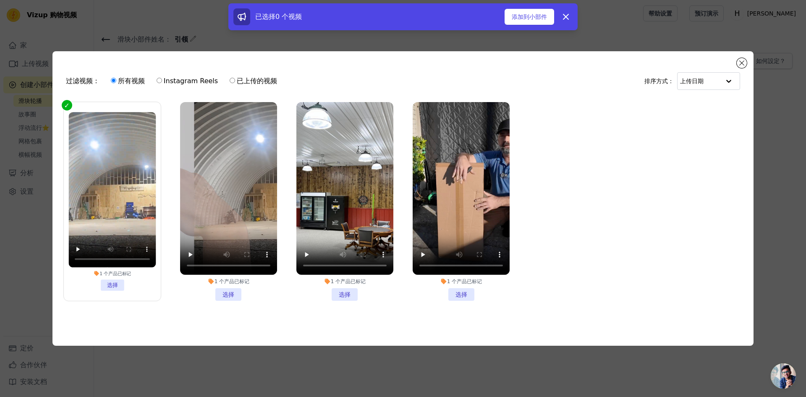
click at [223, 291] on li "1 个 产品 已标记 选择" at bounding box center [228, 201] width 97 height 198
click at [0, 0] on input "1 个 产品 已标记 选择" at bounding box center [0, 0] width 0 height 0
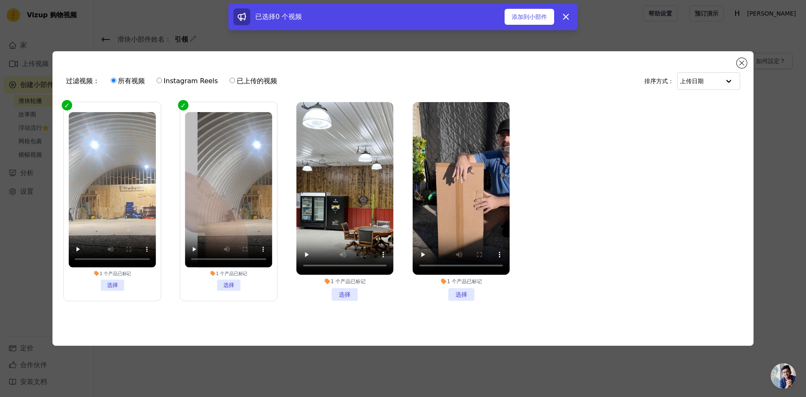
click at [344, 286] on li "1 个 产品 已标记 选择" at bounding box center [344, 201] width 97 height 198
click at [0, 0] on input "1 个 产品 已标记 选择" at bounding box center [0, 0] width 0 height 0
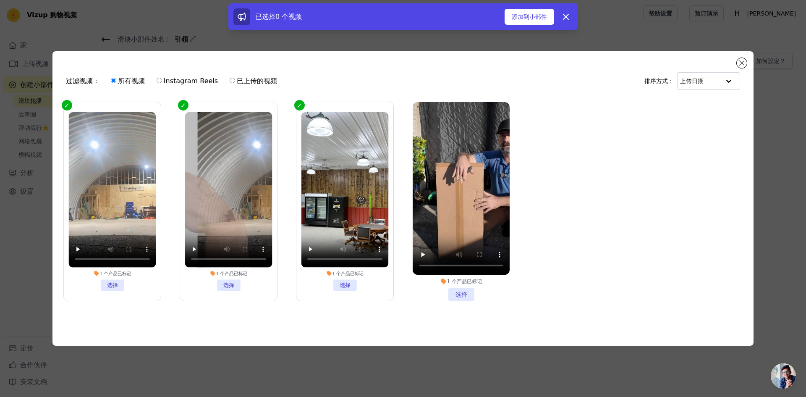
click at [467, 290] on li "1 个 产品 已标记 选择" at bounding box center [460, 201] width 97 height 198
click at [0, 0] on input "1 个 产品 已标记 选择" at bounding box center [0, 0] width 0 height 0
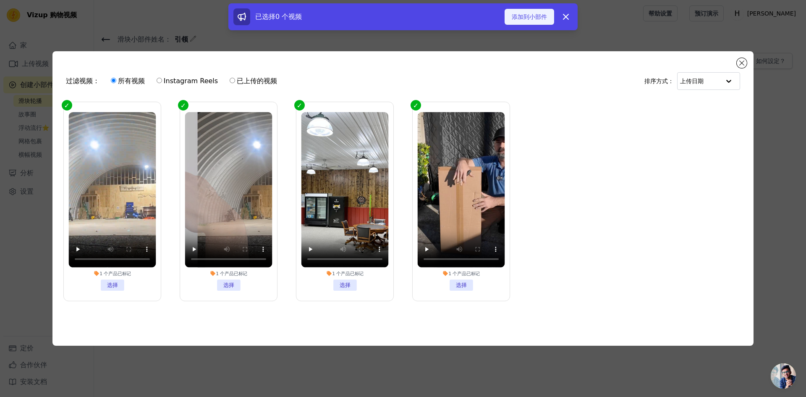
click at [525, 16] on font "添加到小部件" at bounding box center [528, 16] width 35 height 7
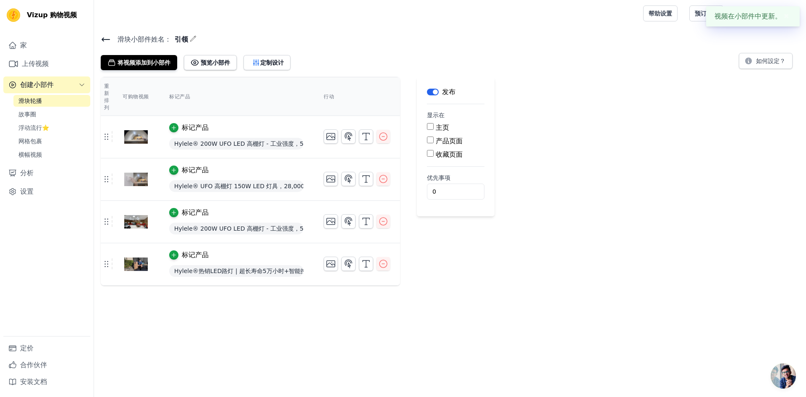
click at [433, 131] on div "主页" at bounding box center [455, 128] width 57 height 10
click at [429, 128] on input "主页" at bounding box center [430, 126] width 7 height 7
checkbox input "true"
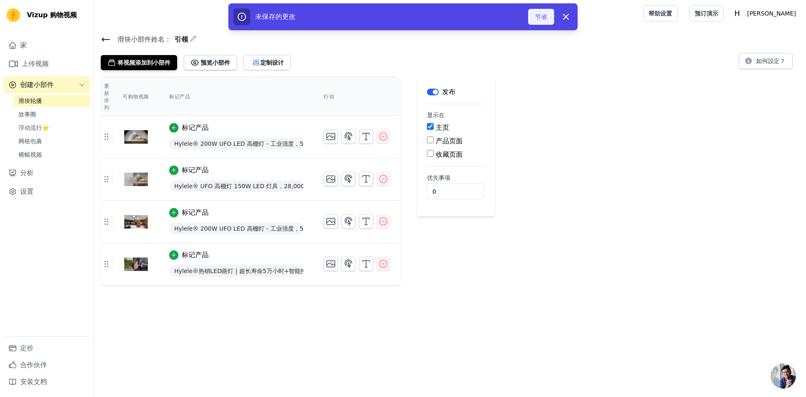
click at [535, 19] on font "节省" at bounding box center [541, 16] width 12 height 7
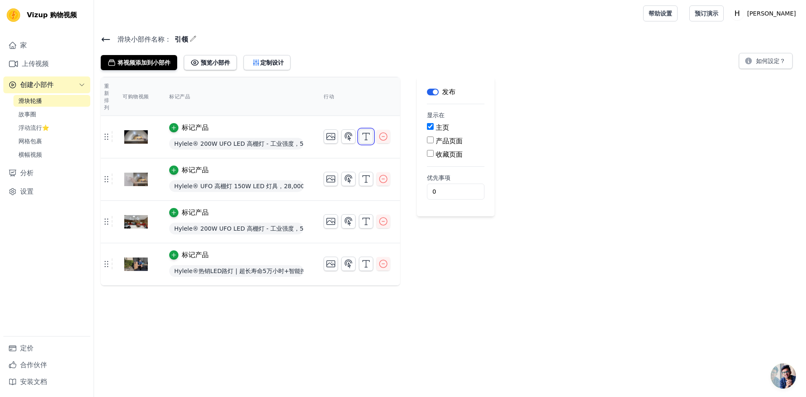
click at [364, 136] on icon "button" at bounding box center [366, 136] width 10 height 10
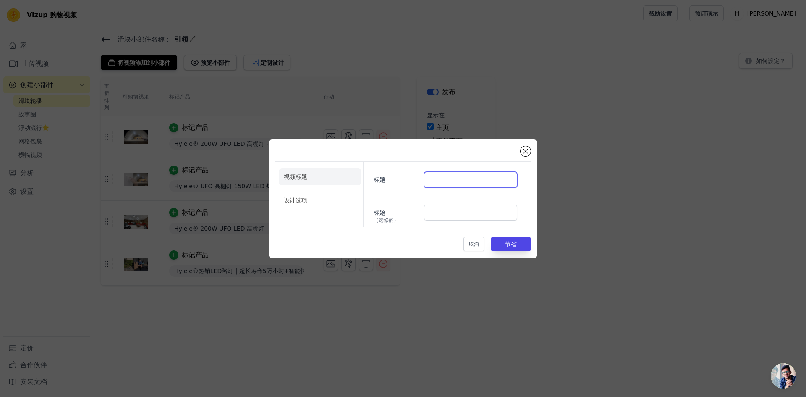
click at [452, 180] on input "标题" at bounding box center [470, 180] width 93 height 16
click at [529, 152] on button "关闭模式" at bounding box center [525, 151] width 10 height 10
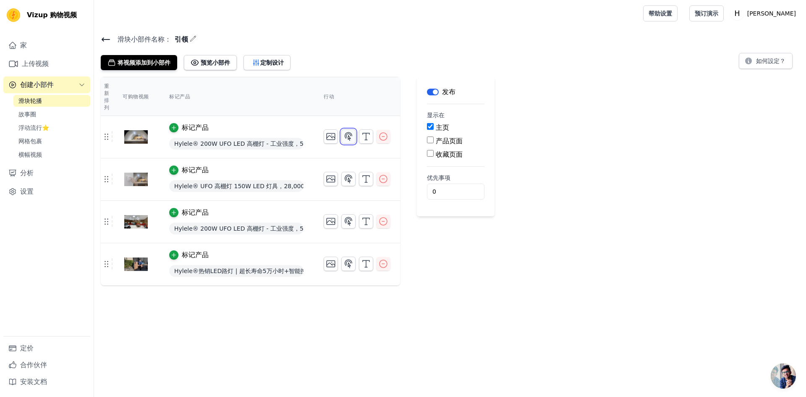
click at [349, 137] on icon "button" at bounding box center [348, 136] width 10 height 10
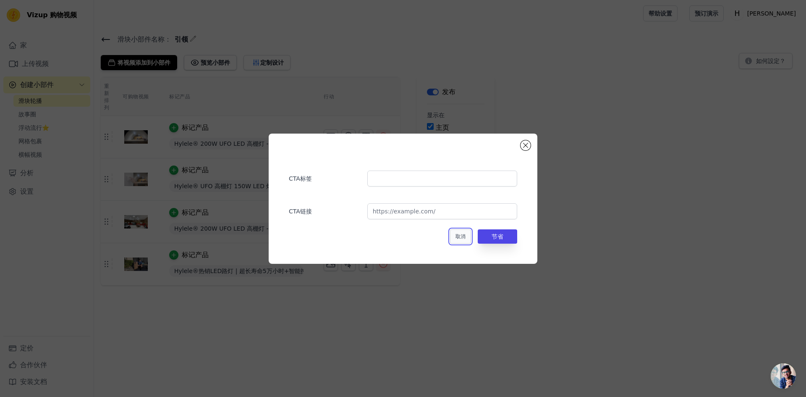
click at [459, 236] on font "取消" at bounding box center [460, 236] width 10 height 6
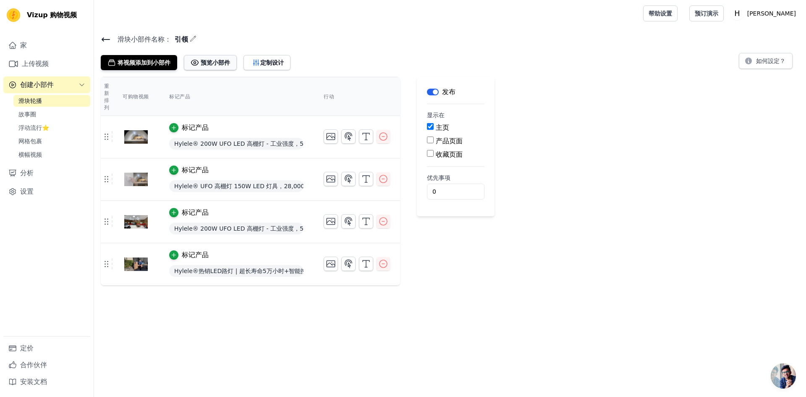
click at [222, 62] on font "预览小部件" at bounding box center [215, 62] width 29 height 7
click at [149, 63] on font "将视频添加到小部件" at bounding box center [143, 62] width 53 height 7
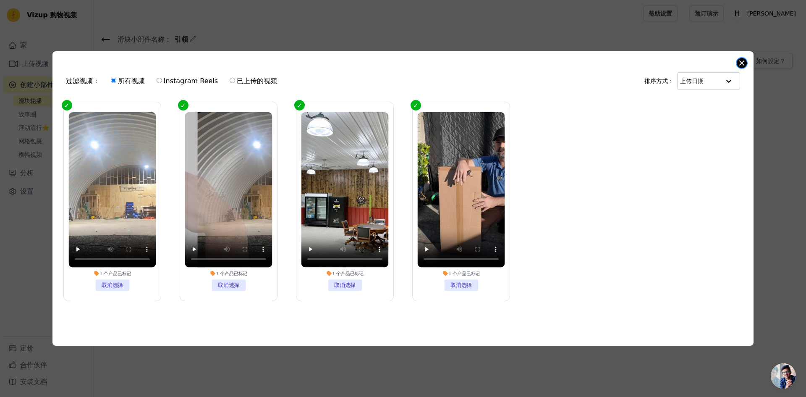
click at [740, 60] on button "关闭模式" at bounding box center [741, 63] width 10 height 10
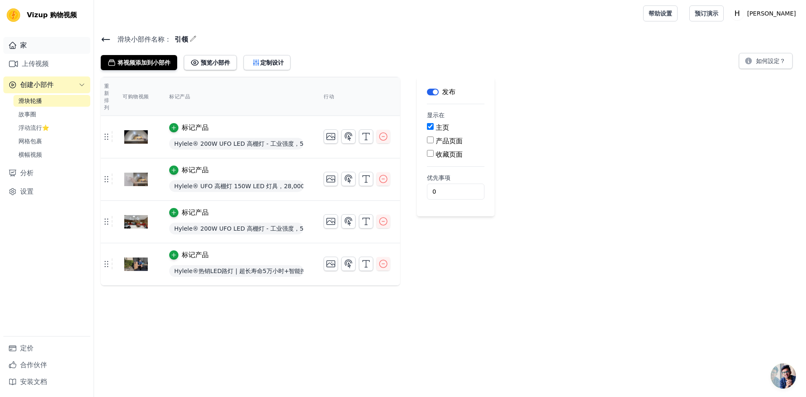
click at [26, 44] on font "家" at bounding box center [23, 45] width 7 height 8
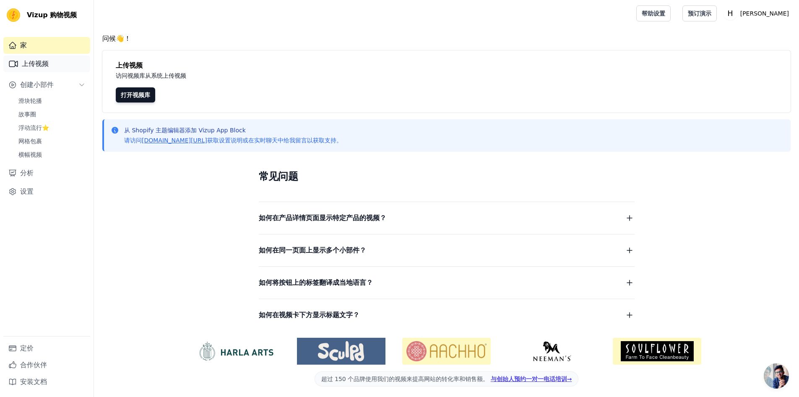
click at [31, 58] on link "上传视频" at bounding box center [46, 63] width 87 height 17
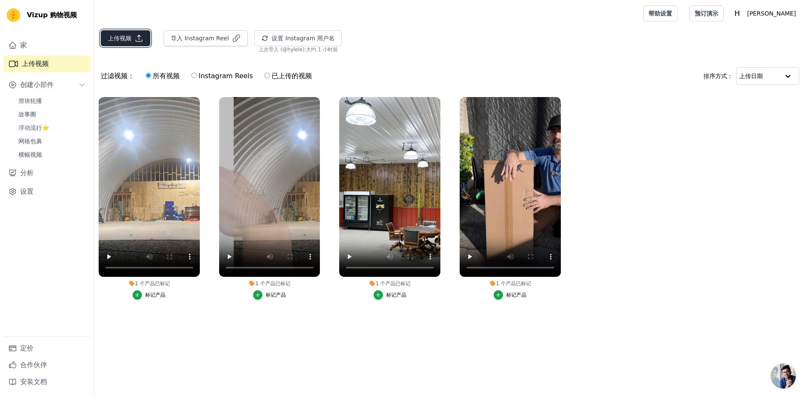
click at [123, 37] on font "上传视频" at bounding box center [119, 38] width 23 height 7
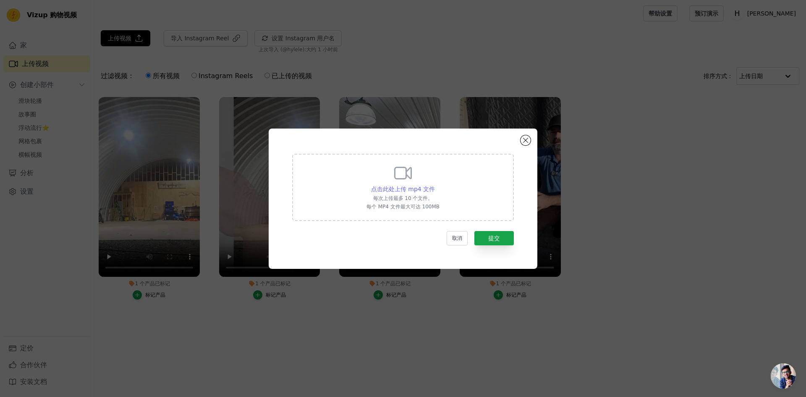
click at [414, 187] on font "点击此处上传 mp4 文件" at bounding box center [403, 188] width 64 height 7
click at [434, 185] on input "点击此处上传 mp4 文件 每次上传最多 10 个文件。 每个 MP4 文件最大可达 100MB" at bounding box center [434, 184] width 0 height 0
type input "C:\fakepath\b75c1dbf-b481-4d99-8356-e29e67790c32.mp4"
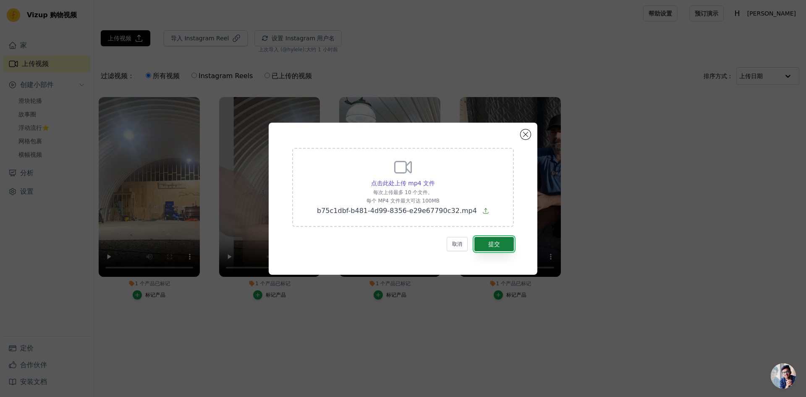
click at [492, 237] on button "提交" at bounding box center [493, 244] width 39 height 14
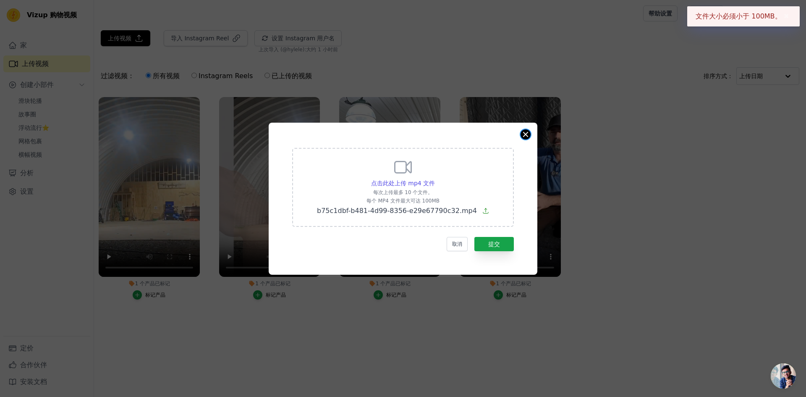
click at [527, 135] on button "关闭模式" at bounding box center [525, 134] width 10 height 10
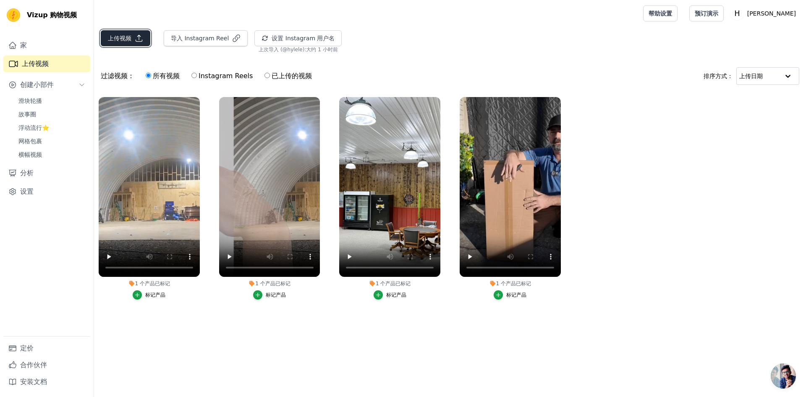
click at [116, 41] on font "上传视频" at bounding box center [119, 38] width 23 height 7
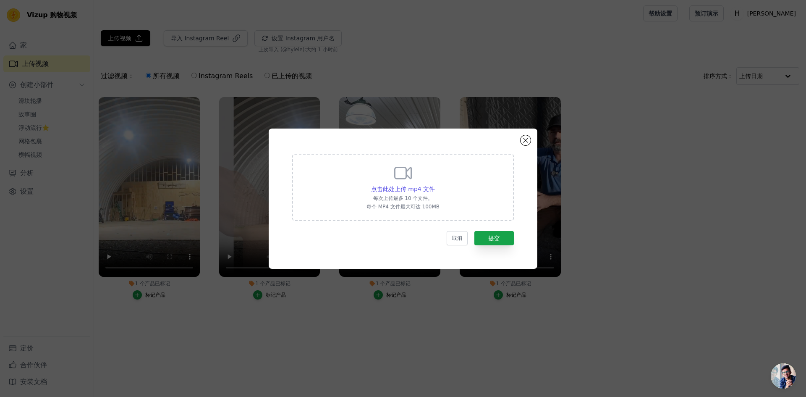
click at [436, 185] on div "点击此处上传 mp4 文件" at bounding box center [402, 189] width 73 height 8
click at [435, 185] on input "点击此处上传 mp4 文件 每次上传最多 10 个文件。 每个 MP4 文件最大可达 100MB" at bounding box center [434, 184] width 0 height 0
type input "C:\fakepath\b75c1dbf-b481-4d99-8356-e29e67790c32.mp4"
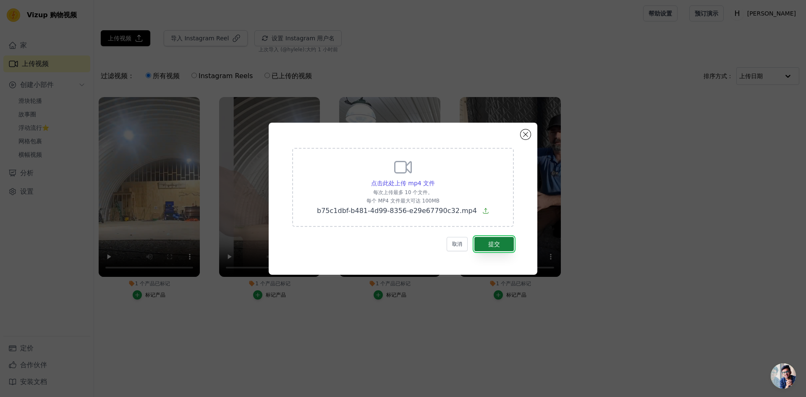
click at [498, 243] on font "提交" at bounding box center [494, 243] width 12 height 7
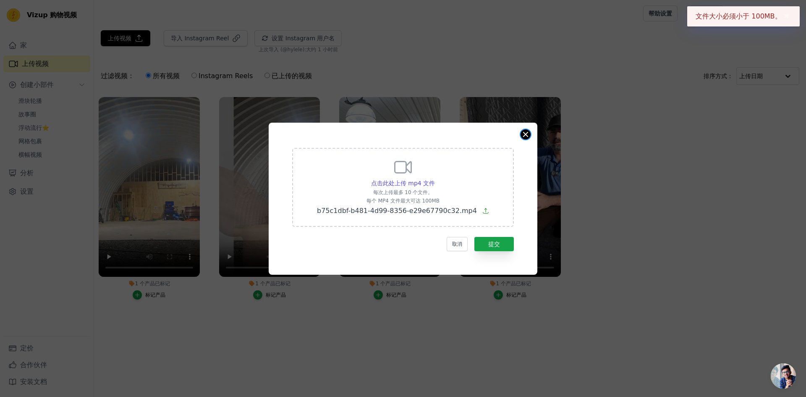
click at [525, 138] on button "关闭模式" at bounding box center [525, 134] width 10 height 10
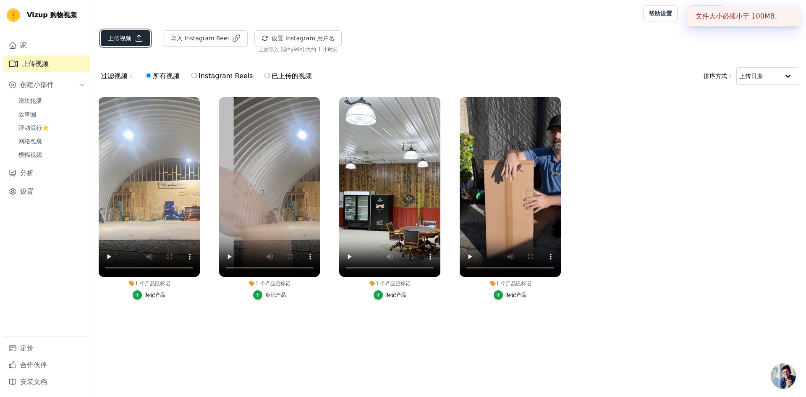
click at [125, 39] on font "上传视频" at bounding box center [119, 38] width 23 height 7
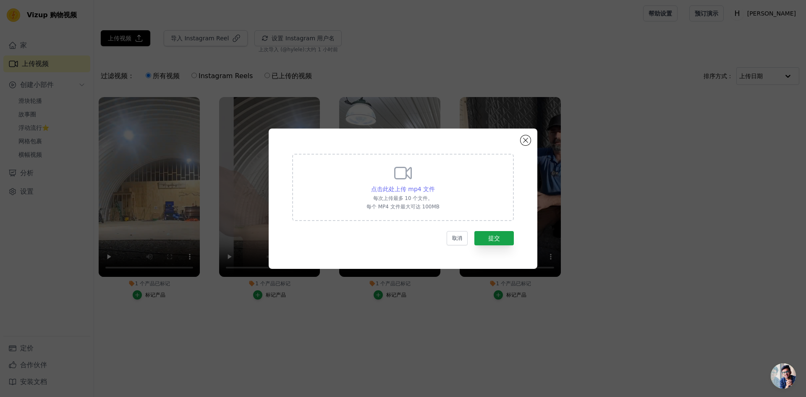
click at [417, 192] on font "点击此处上传 mp4 文件" at bounding box center [403, 188] width 64 height 7
click at [434, 185] on input "点击此处上传 mp4 文件 每次上传最多 10 个文件。 每个 MP4 文件最大可达 100MB" at bounding box center [434, 184] width 0 height 0
click at [527, 138] on button "关闭模式" at bounding box center [525, 140] width 10 height 10
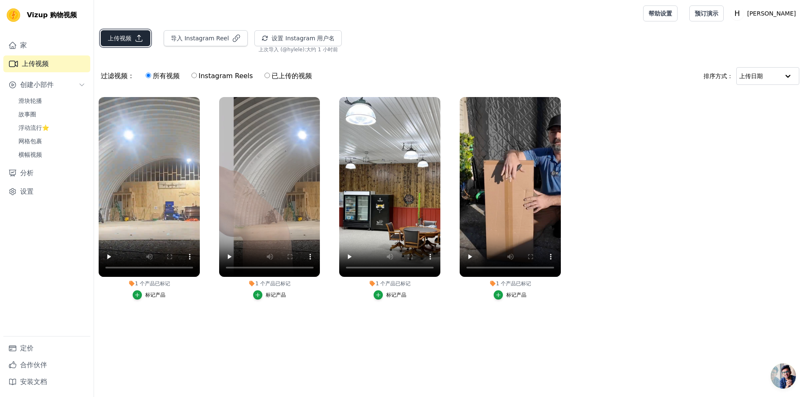
click at [111, 39] on font "上传视频" at bounding box center [119, 38] width 23 height 7
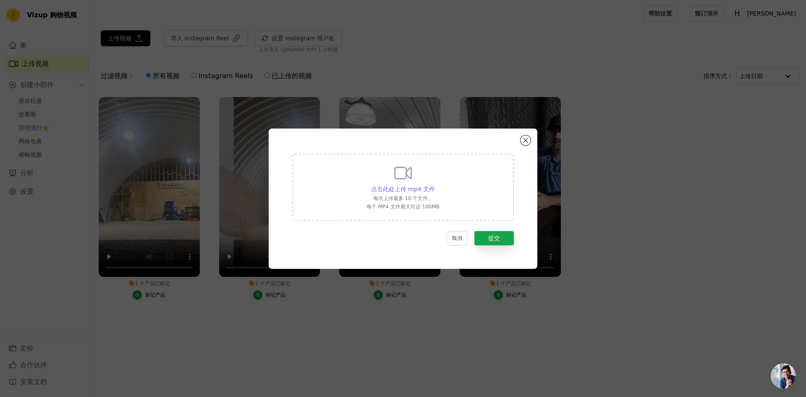
click at [397, 189] on font "点击此处上传 mp4 文件" at bounding box center [403, 188] width 64 height 7
click at [434, 185] on input "点击此处上传 mp4 文件 每次上传最多 10 个文件。 每个 MP4 文件最大可达 100MB" at bounding box center [434, 184] width 0 height 0
type input "C:\fakepath\download (1)"
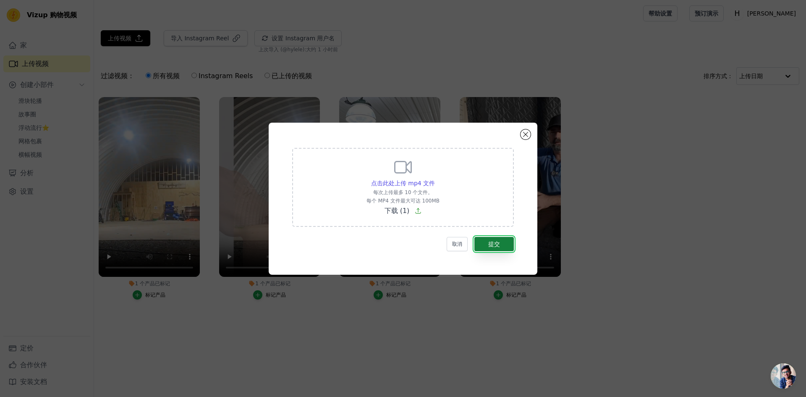
click at [496, 245] on font "提交" at bounding box center [494, 243] width 12 height 7
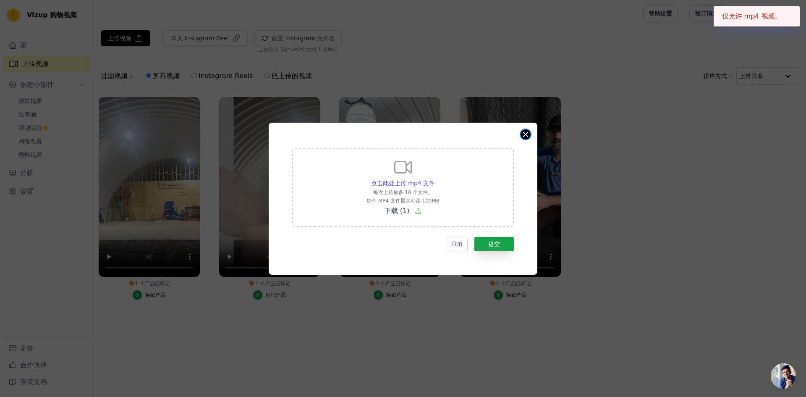
click at [522, 133] on button "关闭模式" at bounding box center [525, 134] width 10 height 10
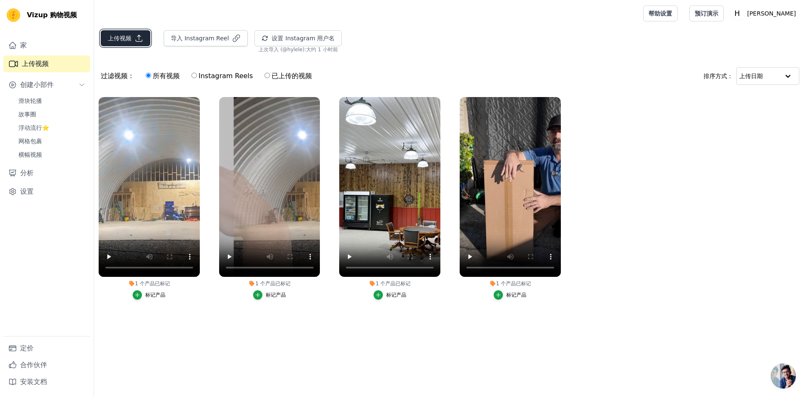
click at [117, 37] on font "上传视频" at bounding box center [119, 38] width 23 height 7
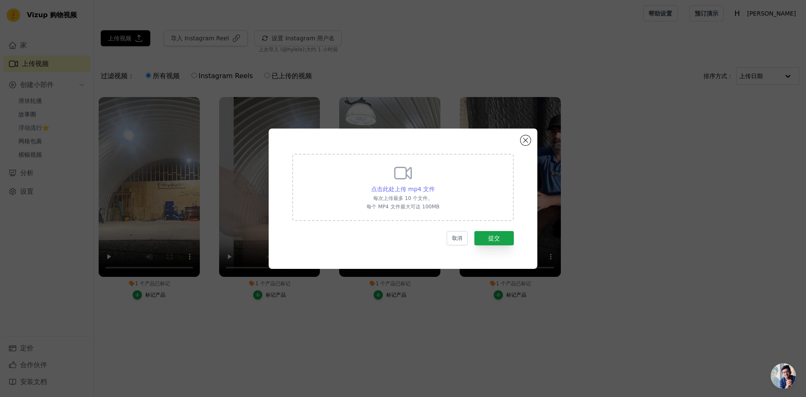
click at [422, 186] on font "点击此处上传 mp4 文件" at bounding box center [403, 188] width 64 height 7
click at [434, 185] on input "点击此处上传 mp4 文件 每次上传最多 10 个文件。 每个 MP4 文件最大可达 100MB" at bounding box center [434, 184] width 0 height 0
type input "C:\fakepath\FL07视频.mp4"
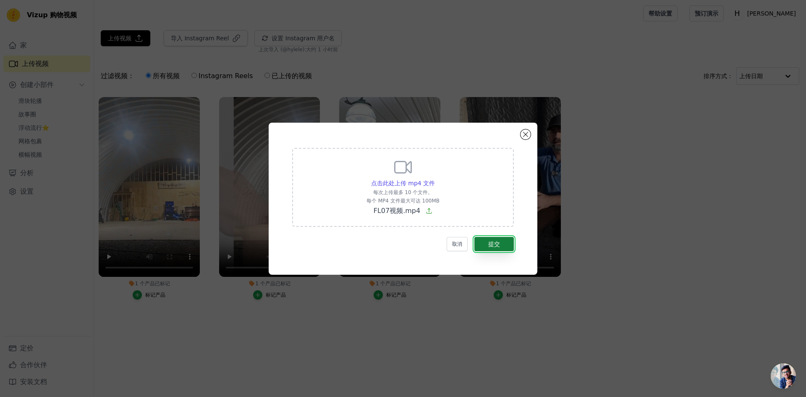
click at [501, 243] on button "提交" at bounding box center [493, 244] width 39 height 14
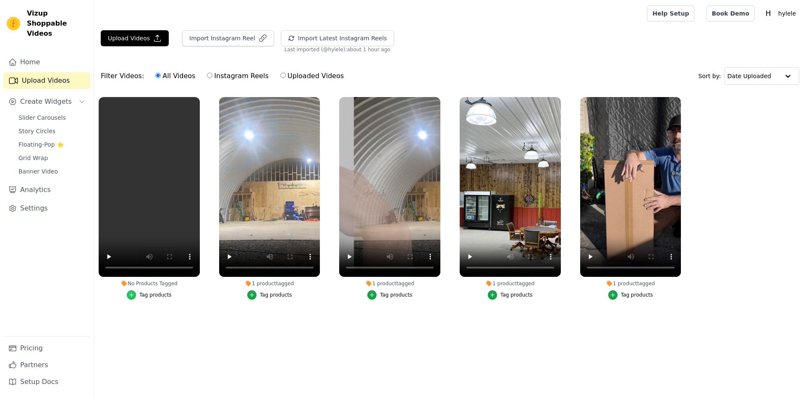
click at [133, 294] on icon "button" at bounding box center [131, 295] width 6 height 6
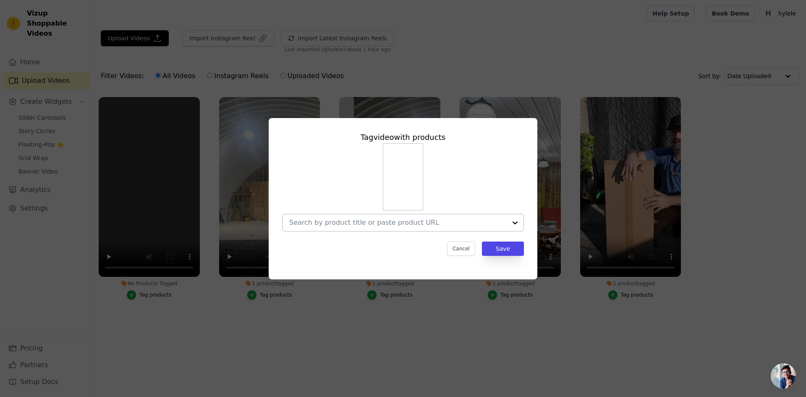
click at [515, 219] on div at bounding box center [514, 222] width 17 height 17
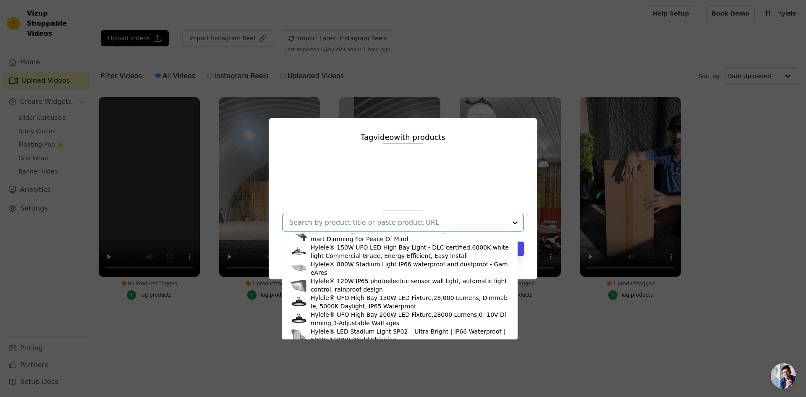
scroll to position [62, 0]
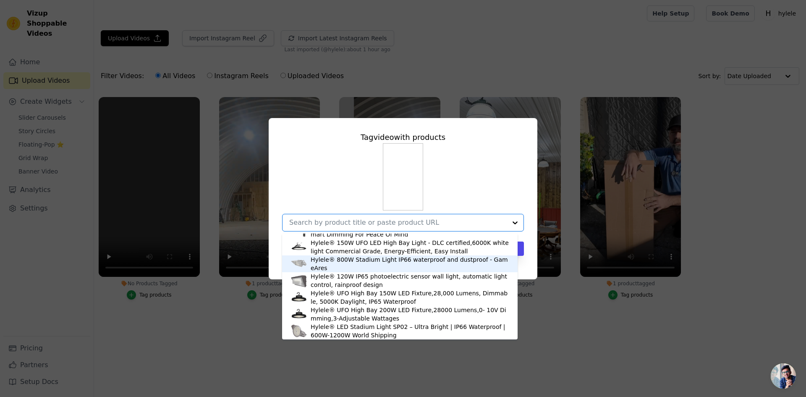
click at [415, 262] on div "Hylele® 800W Stadium Light IP66 waterproof and dustproof - GameAres" at bounding box center [409, 263] width 198 height 17
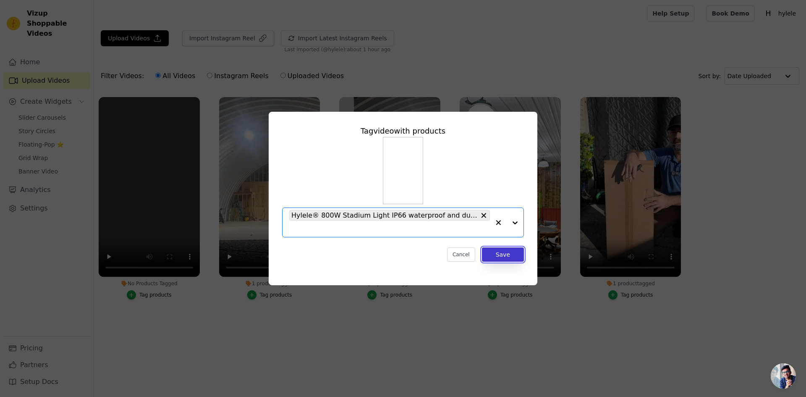
click at [497, 253] on button "Save" at bounding box center [503, 254] width 42 height 14
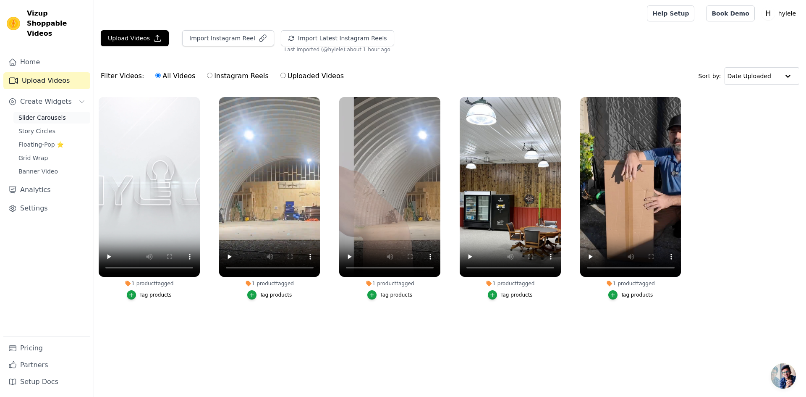
click at [47, 113] on span "Slider Carousels" at bounding box center [41, 117] width 47 height 8
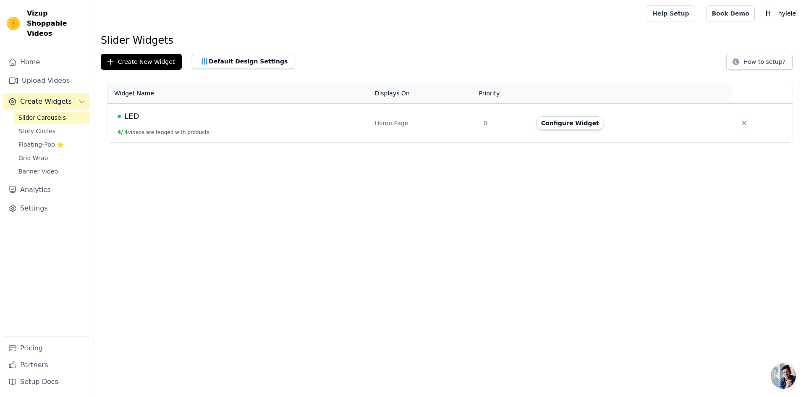
click at [128, 115] on span "LED" at bounding box center [131, 116] width 15 height 12
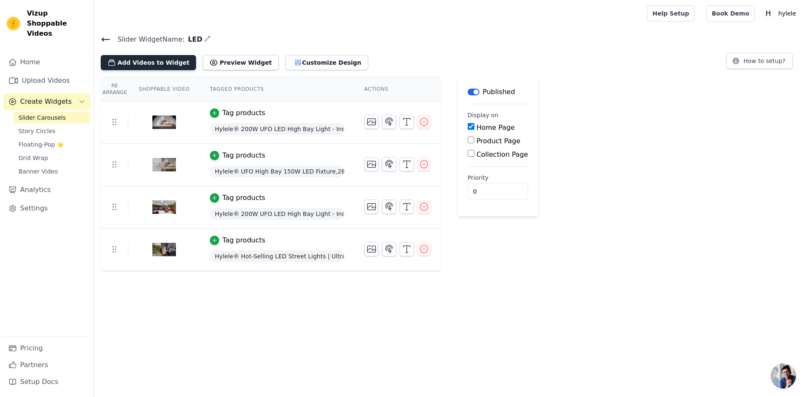
click at [159, 64] on button "Add Videos to Widget" at bounding box center [148, 62] width 95 height 15
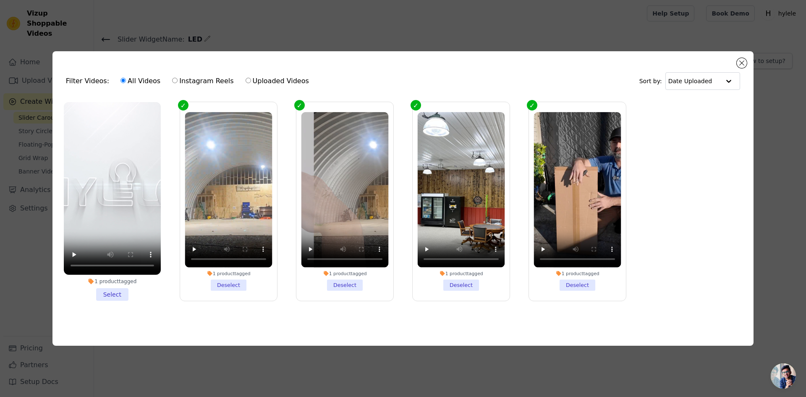
click at [110, 292] on li "1 product tagged Select" at bounding box center [112, 201] width 97 height 198
click at [0, 0] on input "1 product tagged Select" at bounding box center [0, 0] width 0 height 0
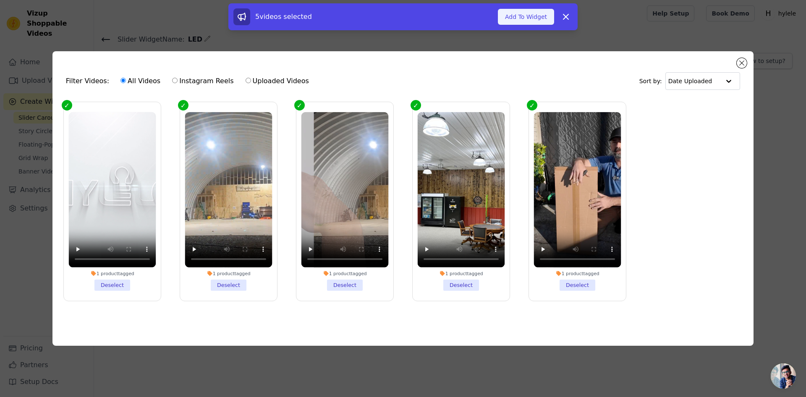
click at [530, 18] on button "Add To Widget" at bounding box center [526, 17] width 56 height 16
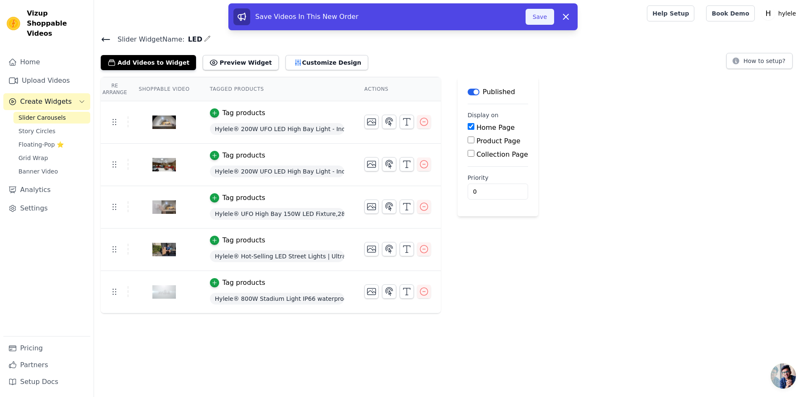
click at [541, 16] on button "Save" at bounding box center [539, 17] width 29 height 16
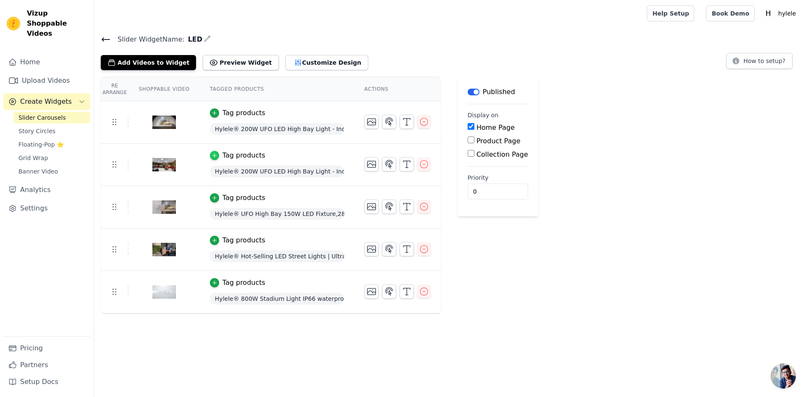
click at [214, 156] on icon "button" at bounding box center [214, 155] width 6 height 6
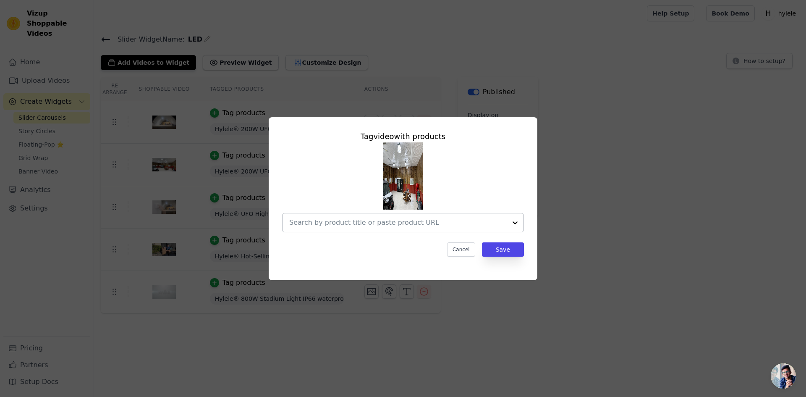
click at [515, 224] on div at bounding box center [514, 222] width 17 height 18
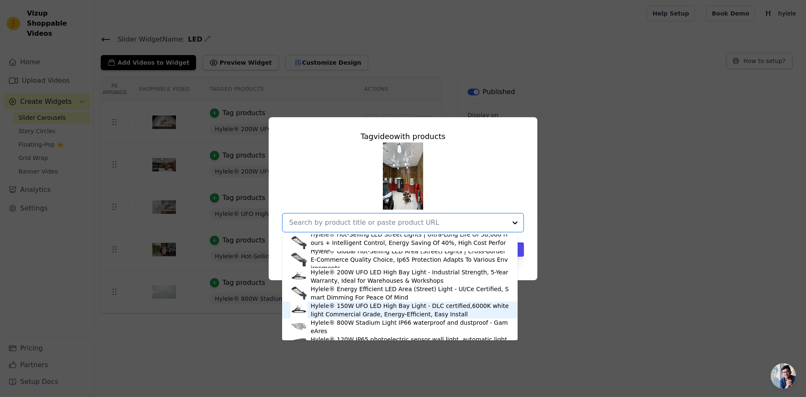
click at [409, 309] on div "Hylele® 150W UFO LED High Bay Light - DLC certified,6000K white light Commercia…" at bounding box center [409, 309] width 198 height 17
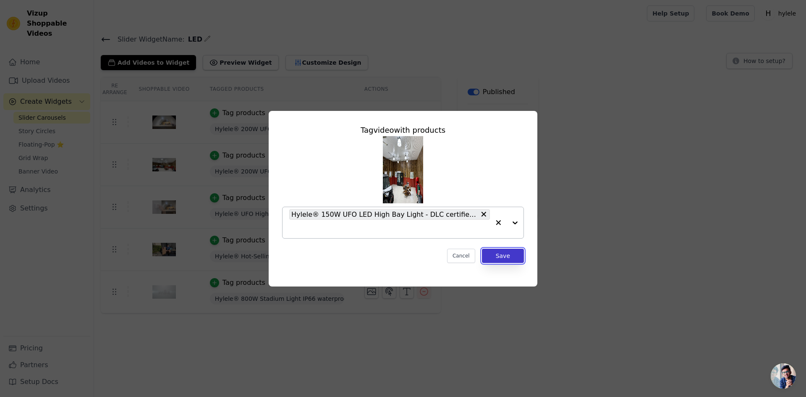
click at [497, 254] on button "Save" at bounding box center [503, 255] width 42 height 14
